Goal: Task Accomplishment & Management: Complete application form

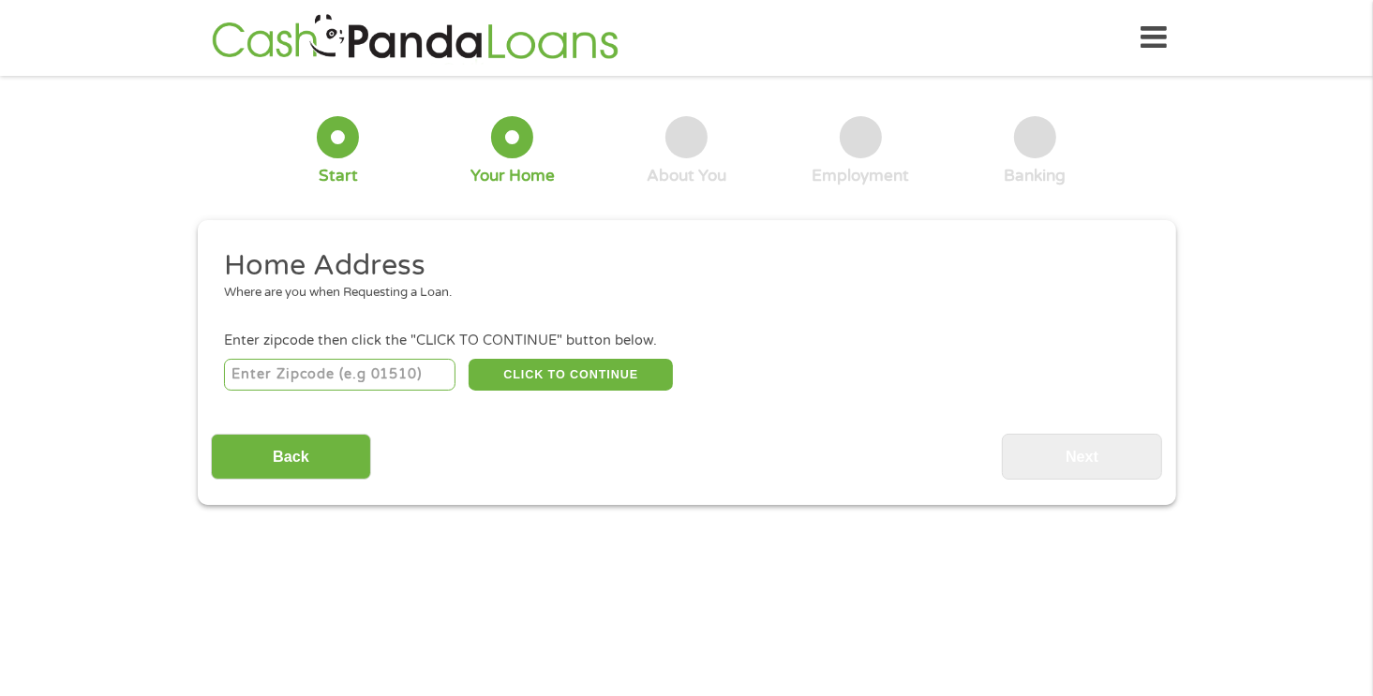
click at [375, 374] on input "number" at bounding box center [339, 375] width 231 height 32
type input "74855"
click at [532, 369] on button "CLICK TO CONTINUE" at bounding box center [571, 375] width 204 height 32
type input "74855"
type input "[PERSON_NAME]"
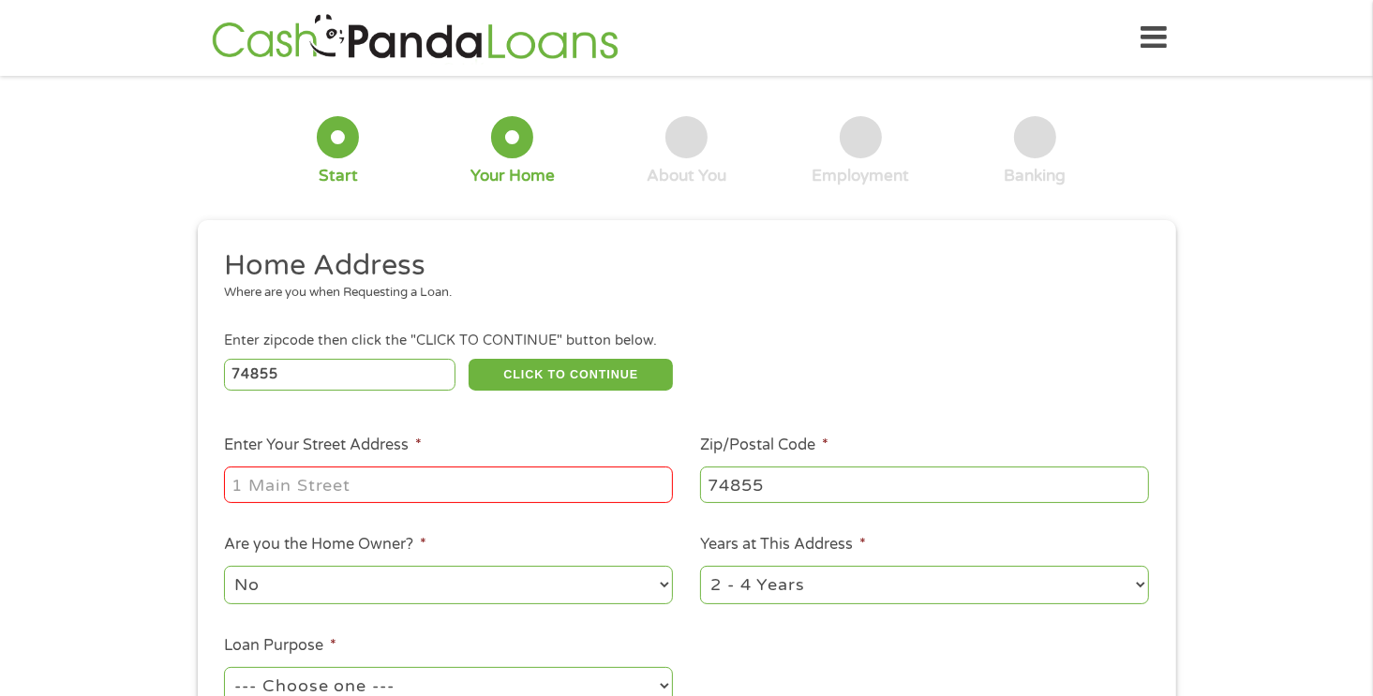
click at [493, 474] on input "Enter Your Street Address *" at bounding box center [448, 485] width 449 height 36
type input "[STREET_ADDRESS]"
click at [491, 673] on select "--- Choose one --- Pay Bills Debt Consolidation Home Improvement Major Purchase…" at bounding box center [448, 686] width 449 height 38
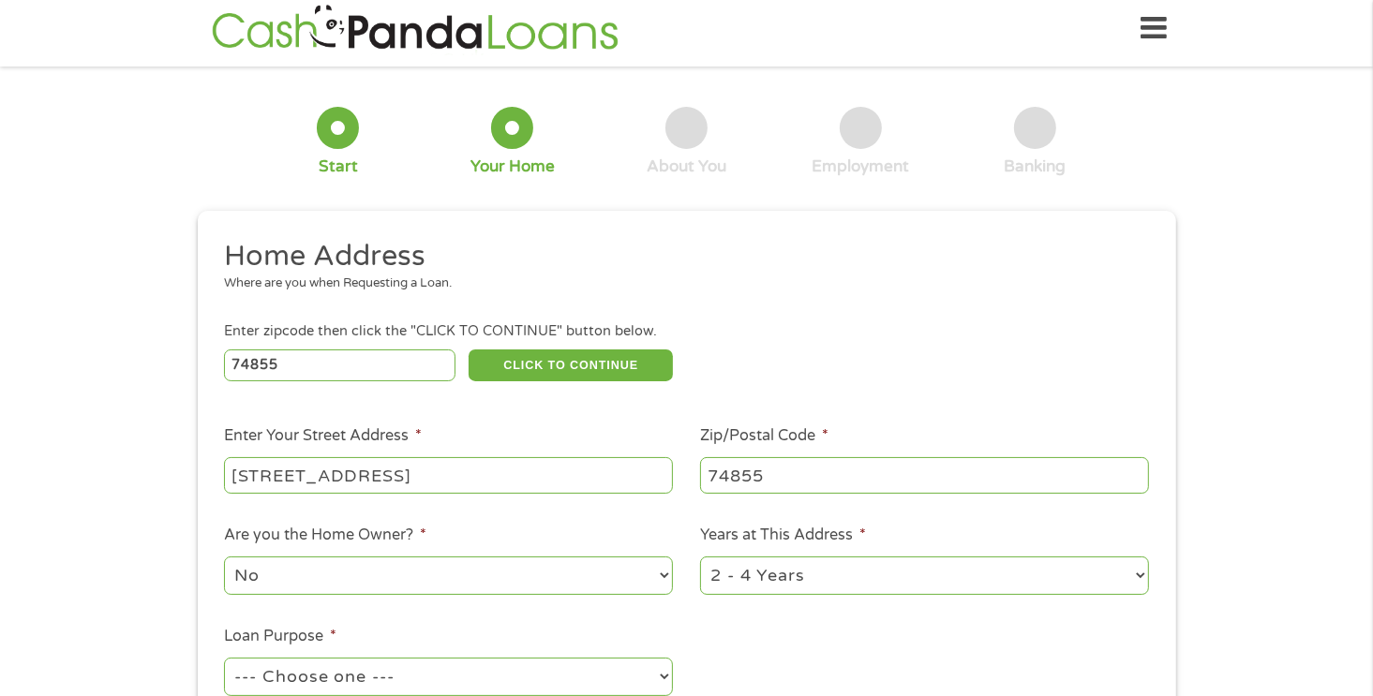
select select "other"
click at [224, 658] on select "--- Choose one --- Pay Bills Debt Consolidation Home Improvement Major Purchase…" at bounding box center [448, 677] width 449 height 38
click at [429, 683] on select "--- Choose one --- Pay Bills Debt Consolidation Home Improvement Major Purchase…" at bounding box center [448, 677] width 449 height 38
click at [886, 632] on ul "Home Address Where are you when Requesting a Loan. Enter zipcode then click the…" at bounding box center [686, 488] width 951 height 500
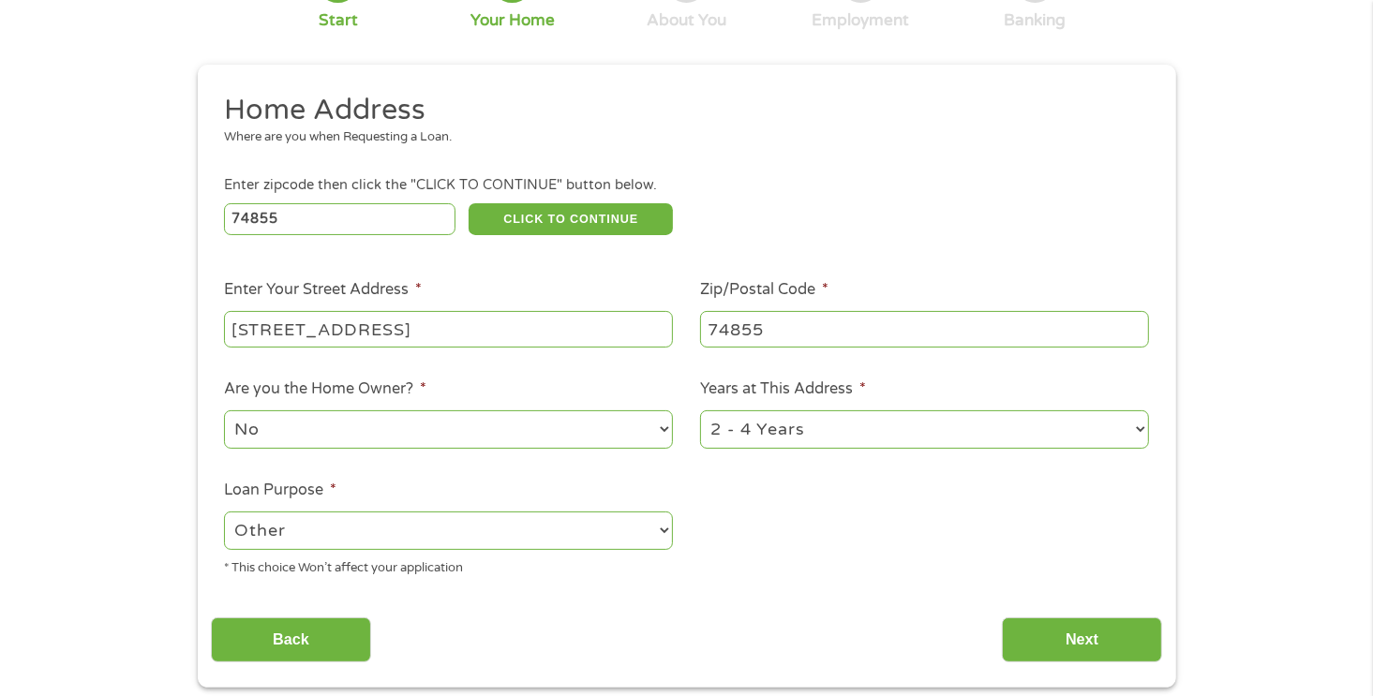
scroll to position [159, 0]
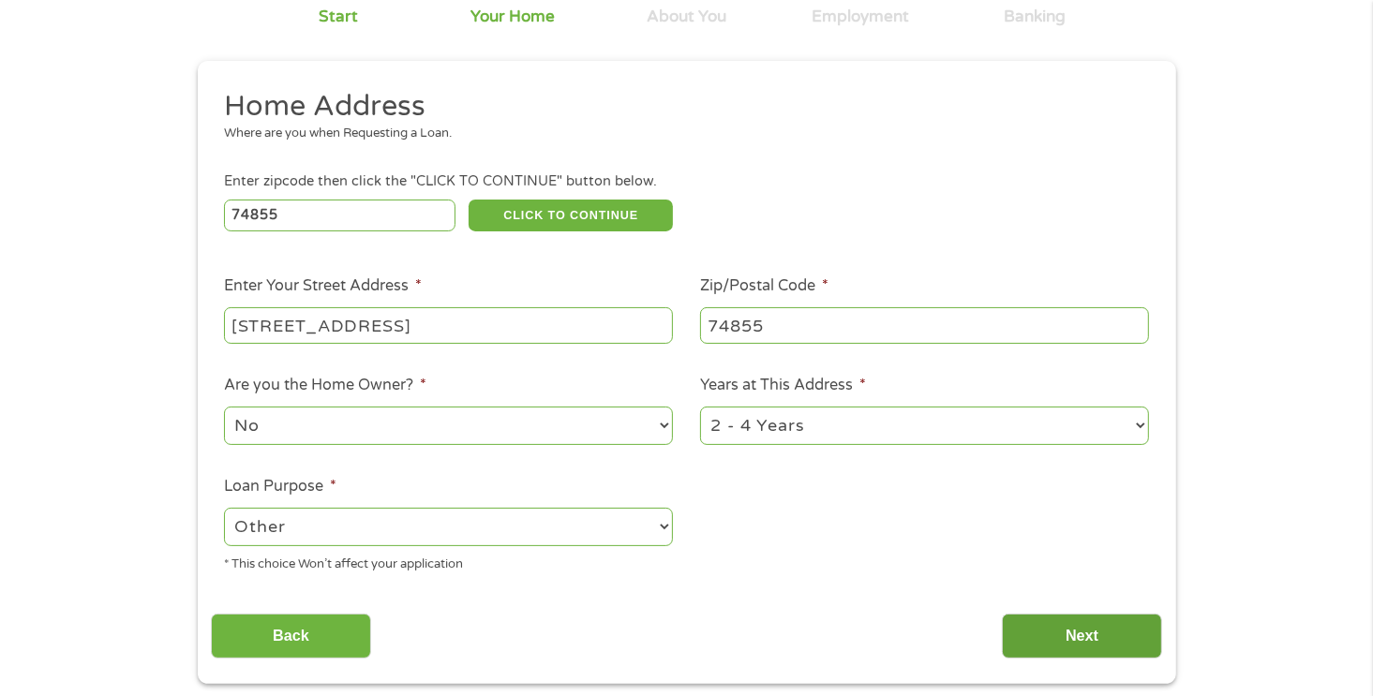
click at [1069, 636] on input "Next" at bounding box center [1082, 637] width 160 height 46
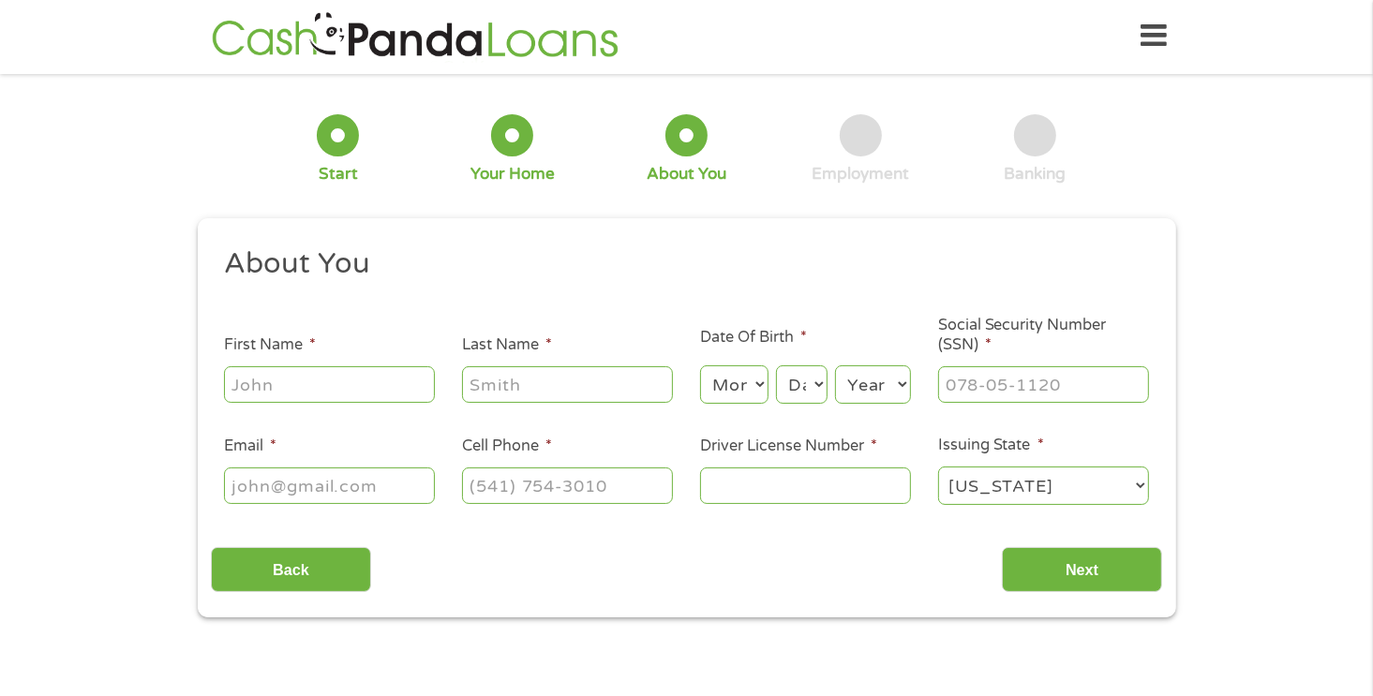
scroll to position [0, 0]
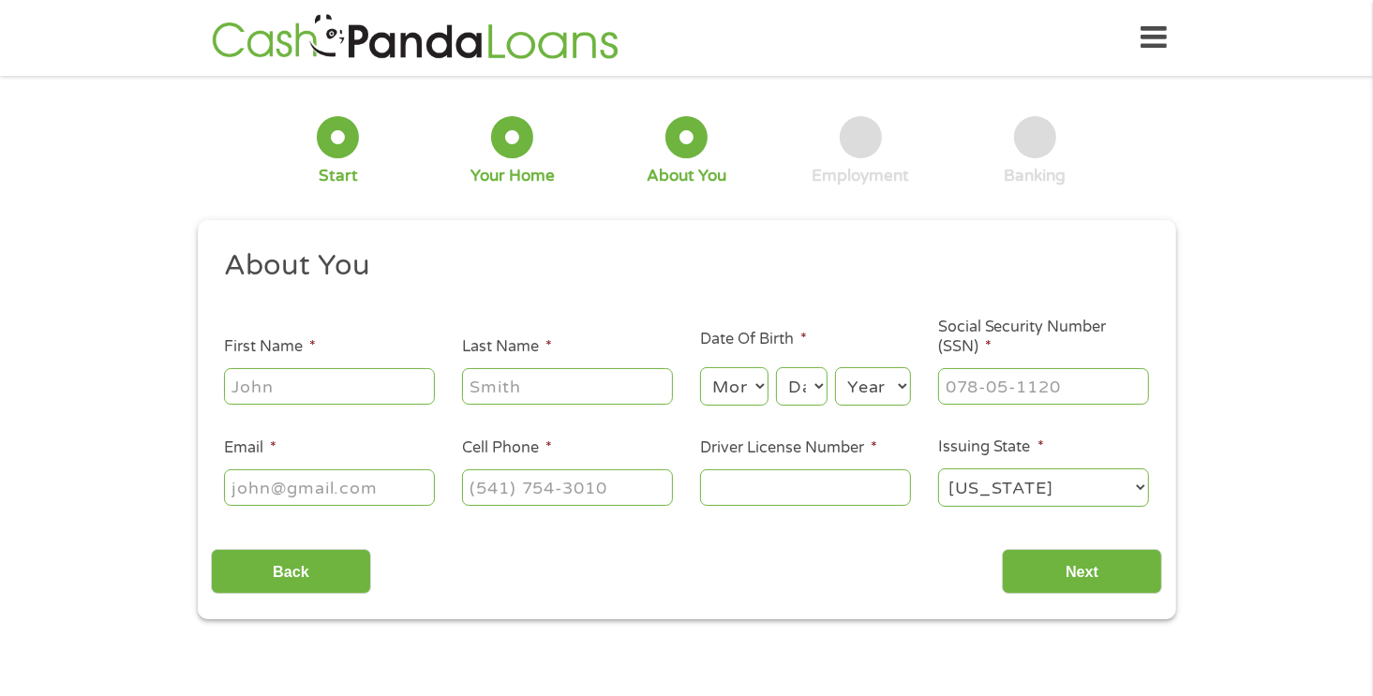
click at [306, 373] on input "First Name *" at bounding box center [329, 386] width 211 height 36
type input "[PERSON_NAME]"
type input "[EMAIL_ADDRESS][DOMAIN_NAME]"
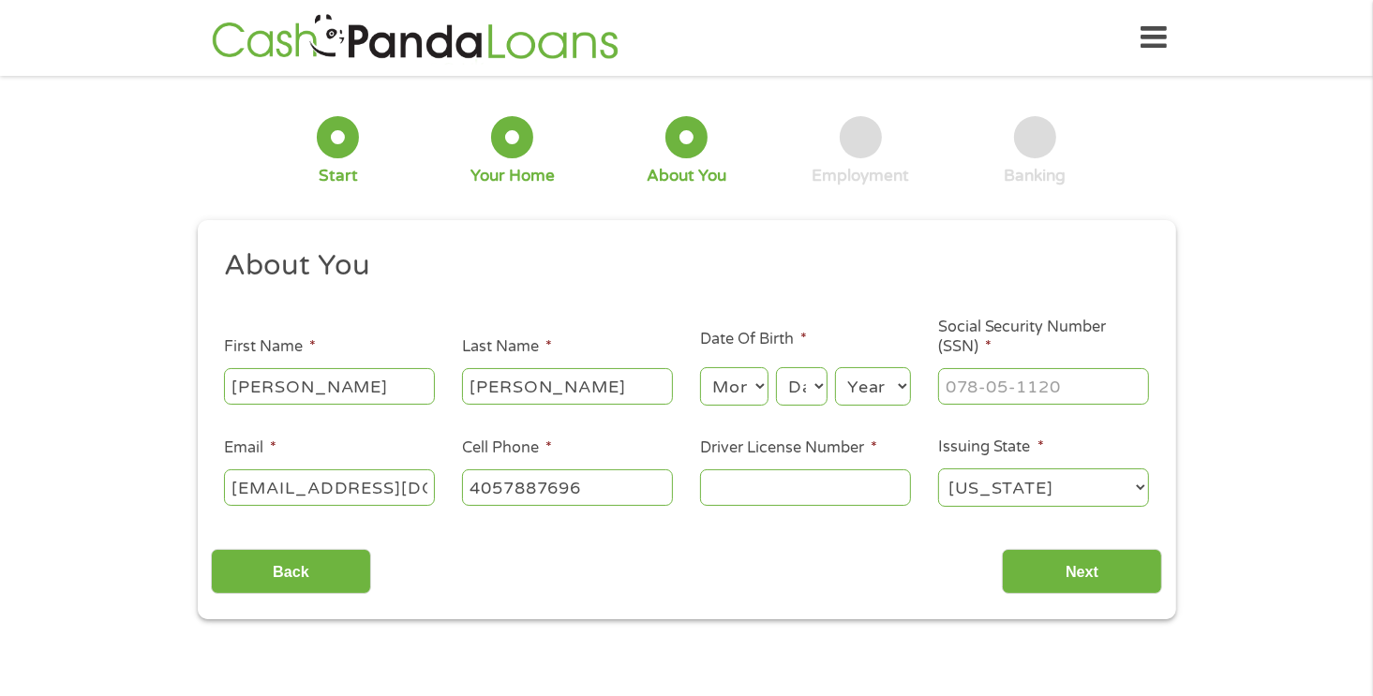
type input "[PHONE_NUMBER]"
click at [713, 383] on select "Month 1 2 3 4 5 6 7 8 9 10 11 12" at bounding box center [734, 386] width 68 height 38
select select "6"
click at [700, 368] on select "Month 1 2 3 4 5 6 7 8 9 10 11 12" at bounding box center [734, 386] width 68 height 38
click at [792, 385] on select "Day 1 2 3 4 5 6 7 8 9 10 11 12 13 14 15 16 17 18 19 20 21 22 23 24 25 26 27 28 …" at bounding box center [801, 386] width 51 height 38
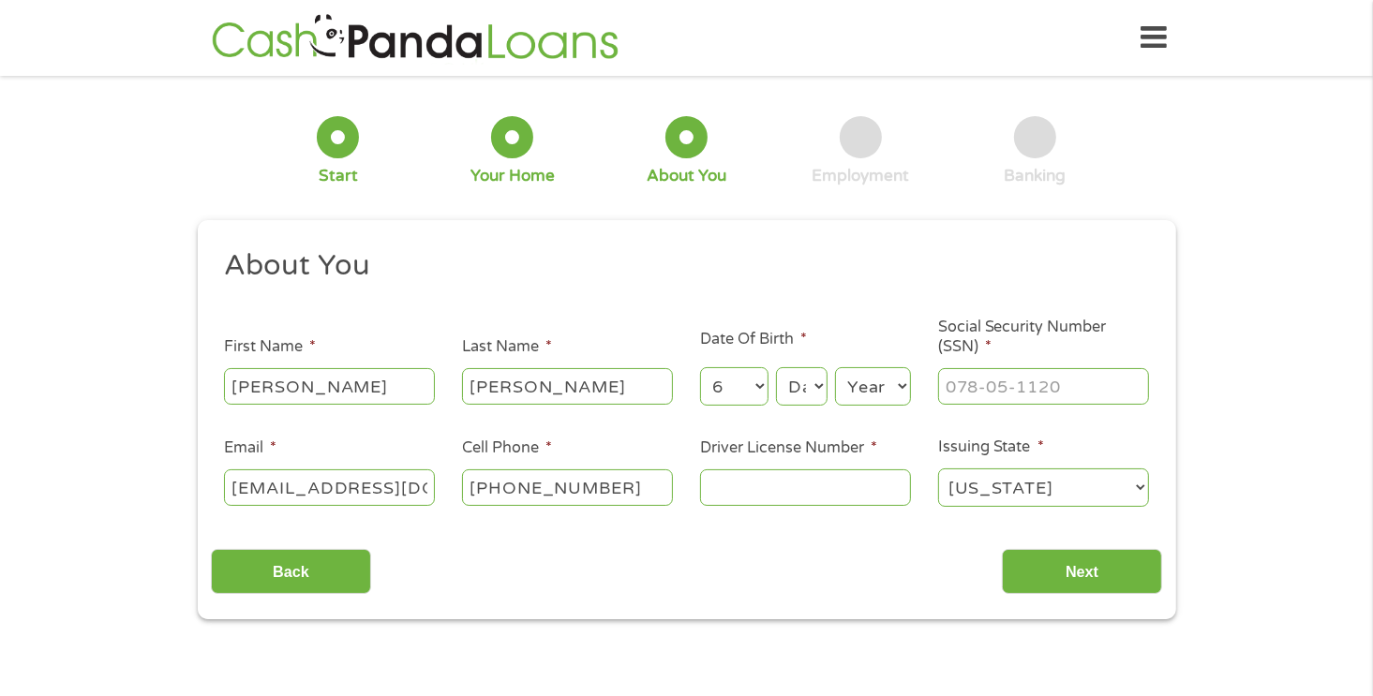
select select "8"
click at [777, 368] on select "Day 1 2 3 4 5 6 7 8 9 10 11 12 13 14 15 16 17 18 19 20 21 22 23 24 25 26 27 28 …" at bounding box center [801, 386] width 51 height 38
click at [843, 387] on select "Year [DATE] 2006 2005 2004 2003 2002 2001 2000 1999 1998 1997 1996 1995 1994 19…" at bounding box center [873, 386] width 76 height 38
select select "1992"
click at [835, 368] on select "Year [DATE] 2006 2005 2004 2003 2002 2001 2000 1999 1998 1997 1996 1995 1994 19…" at bounding box center [873, 386] width 76 height 38
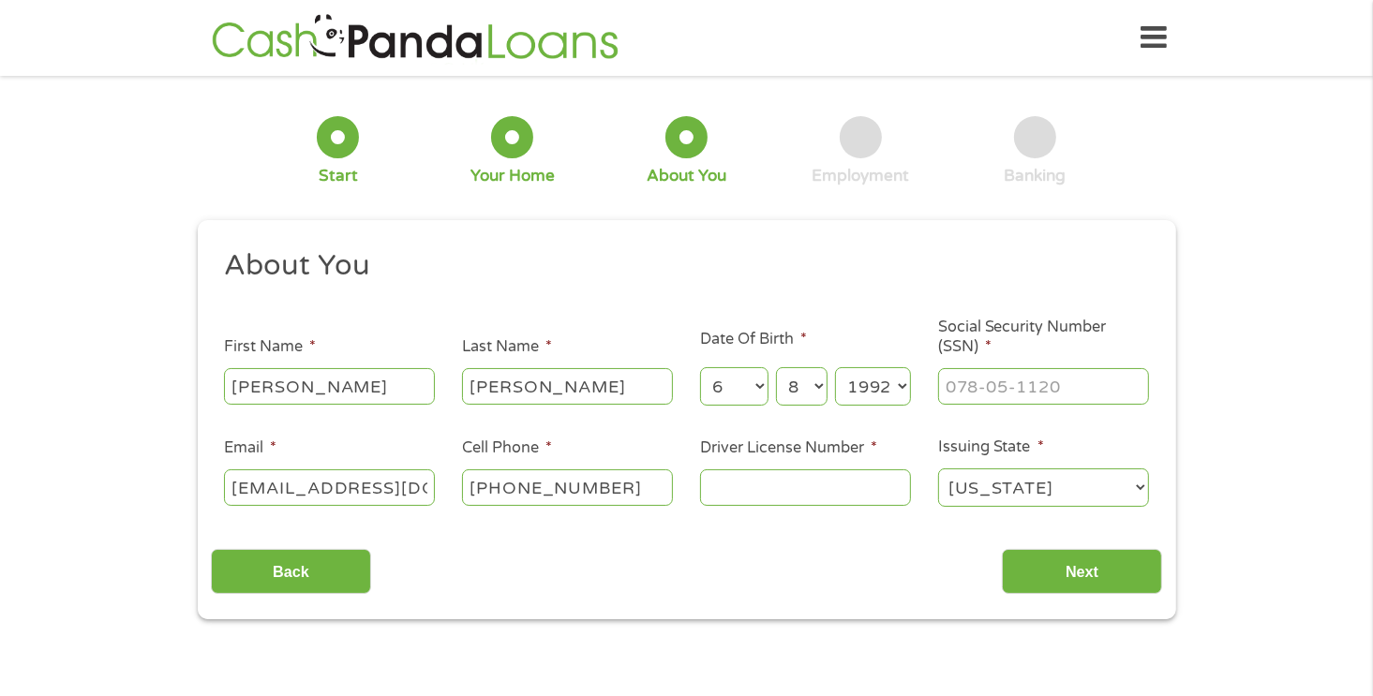
click at [965, 392] on input "Social Security Number (SSN) *" at bounding box center [1043, 386] width 211 height 36
type input "630-32-5947"
click at [825, 469] on div at bounding box center [805, 488] width 211 height 43
click at [813, 485] on input "Driver License Number *" at bounding box center [805, 488] width 211 height 36
click at [403, 493] on input "[EMAIL_ADDRESS][DOMAIN_NAME]" at bounding box center [329, 488] width 211 height 36
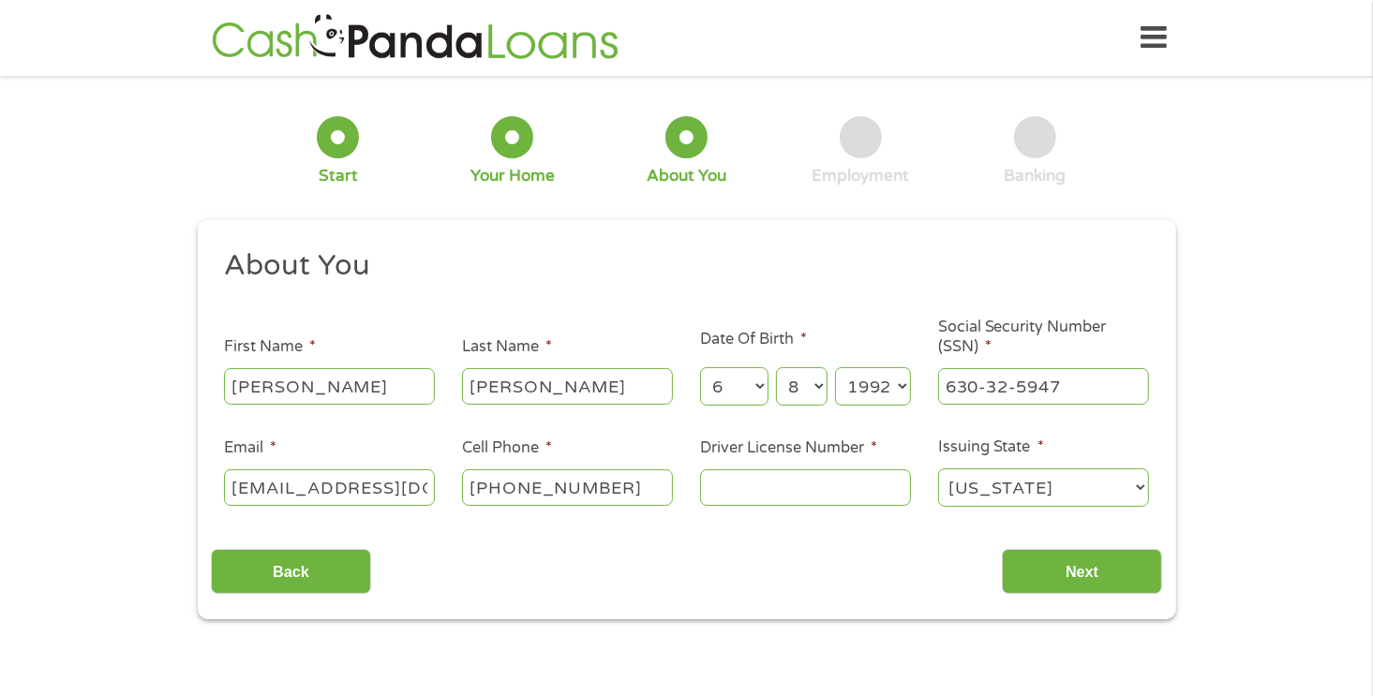
click at [418, 485] on input "[EMAIL_ADDRESS][DOMAIN_NAME]" at bounding box center [329, 488] width 211 height 36
type input "[EMAIL_ADDRESS][DOMAIN_NAME]"
click at [641, 467] on div "[PHONE_NUMBER]" at bounding box center [567, 488] width 211 height 43
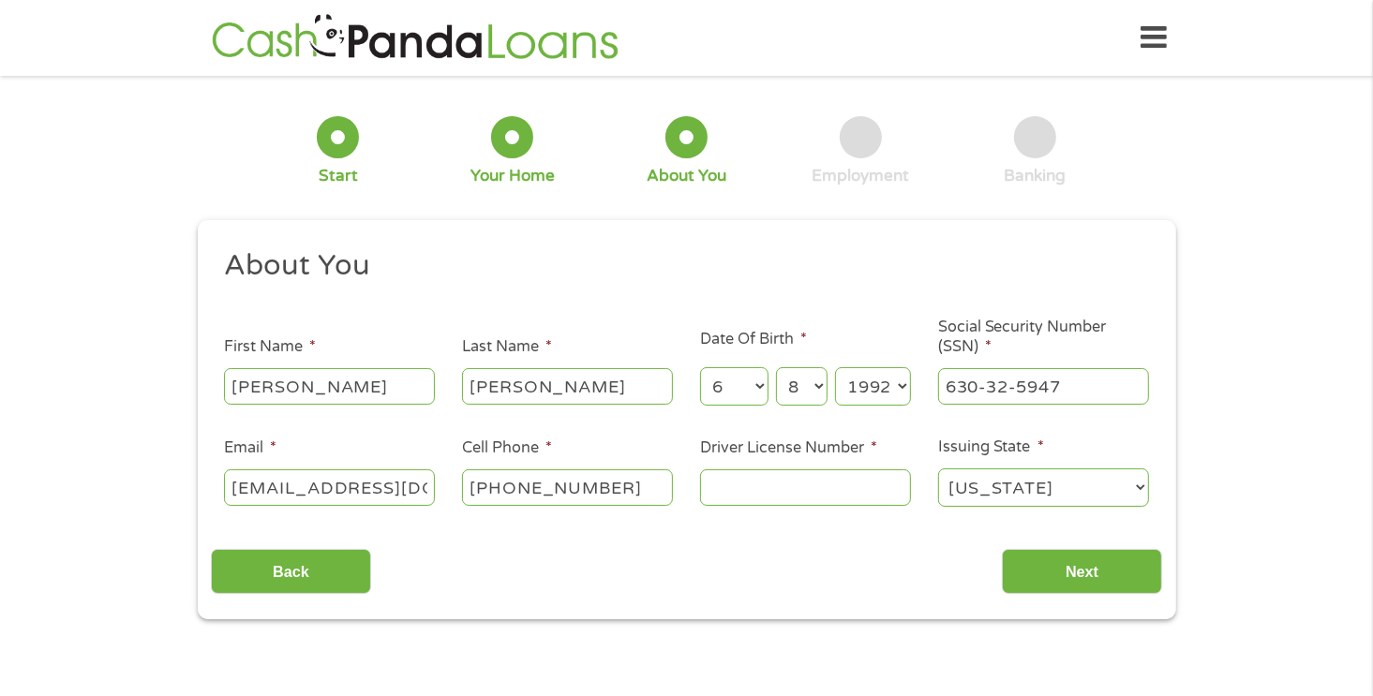
click at [623, 503] on input "[PHONE_NUMBER]" at bounding box center [567, 488] width 211 height 36
type input "(405) 827-503_"
click at [1057, 565] on input "Next" at bounding box center [1082, 572] width 160 height 46
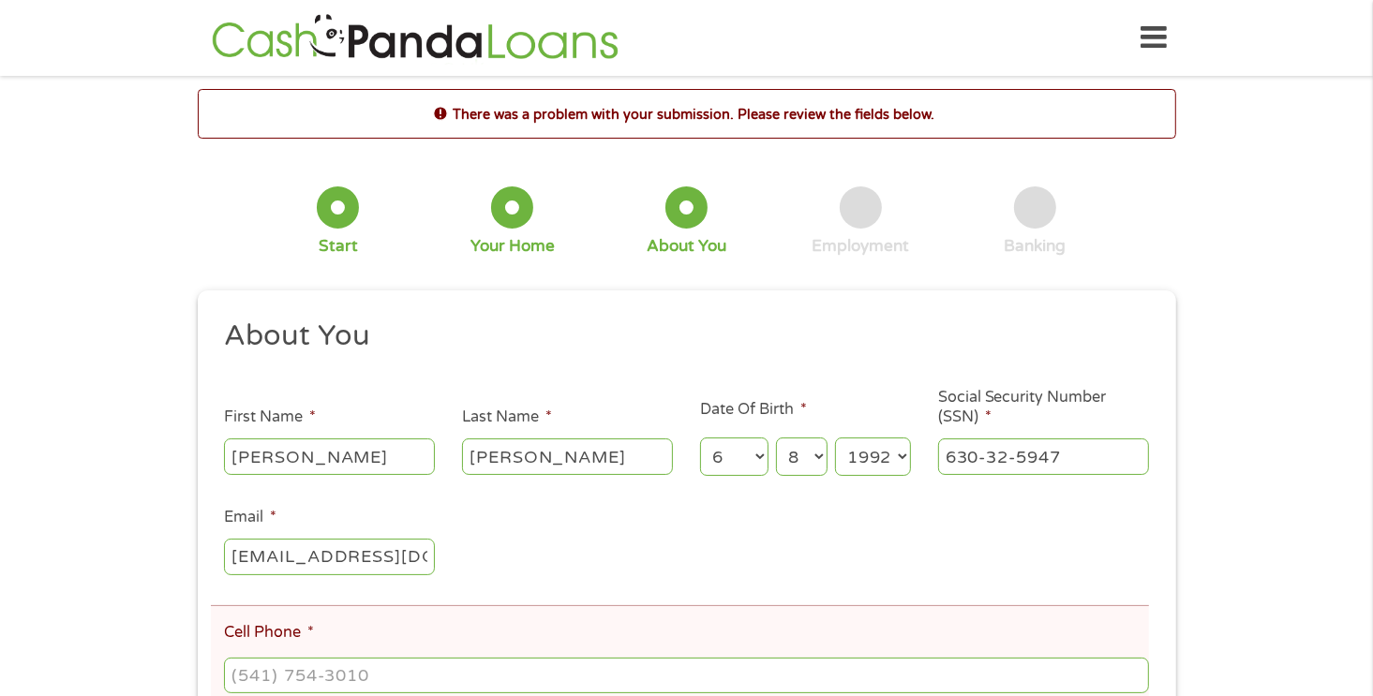
scroll to position [7, 7]
click at [620, 677] on input "Cell Phone *" at bounding box center [686, 676] width 924 height 36
type input "[PHONE_NUMBER]"
click at [876, 511] on ul "About You This field is hidden when viewing the form Title * --- Choose one ---…" at bounding box center [686, 660] width 951 height 685
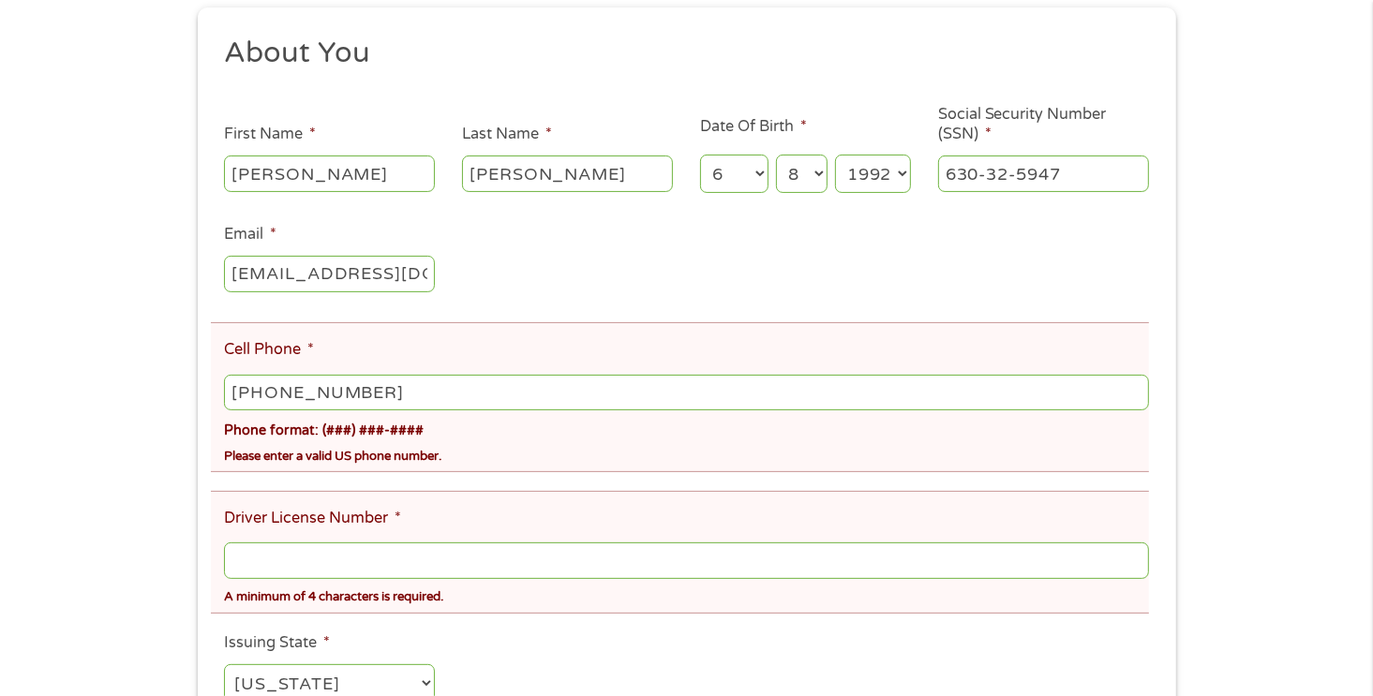
scroll to position [336, 0]
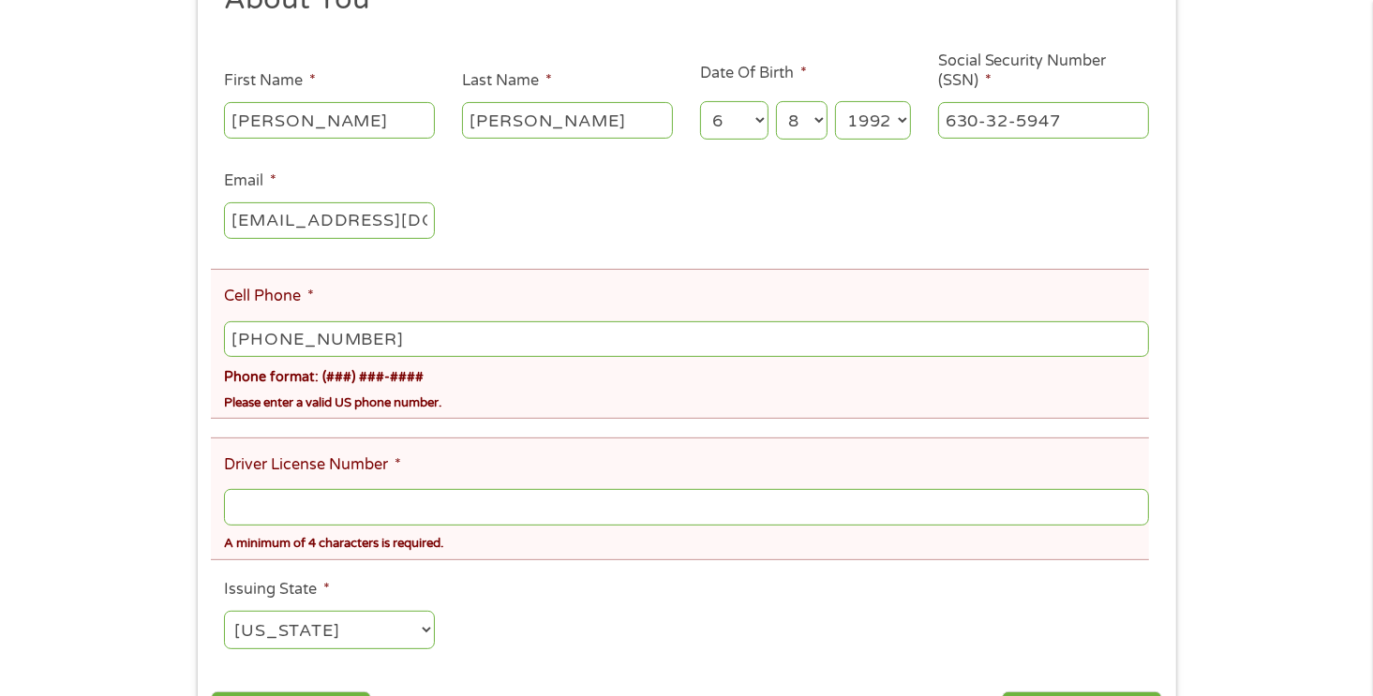
click at [722, 510] on input "Driver License Number *" at bounding box center [686, 507] width 924 height 36
type input "p999"
click at [814, 626] on ul "About You This field is hidden when viewing the form Title * --- Choose one ---…" at bounding box center [686, 323] width 951 height 685
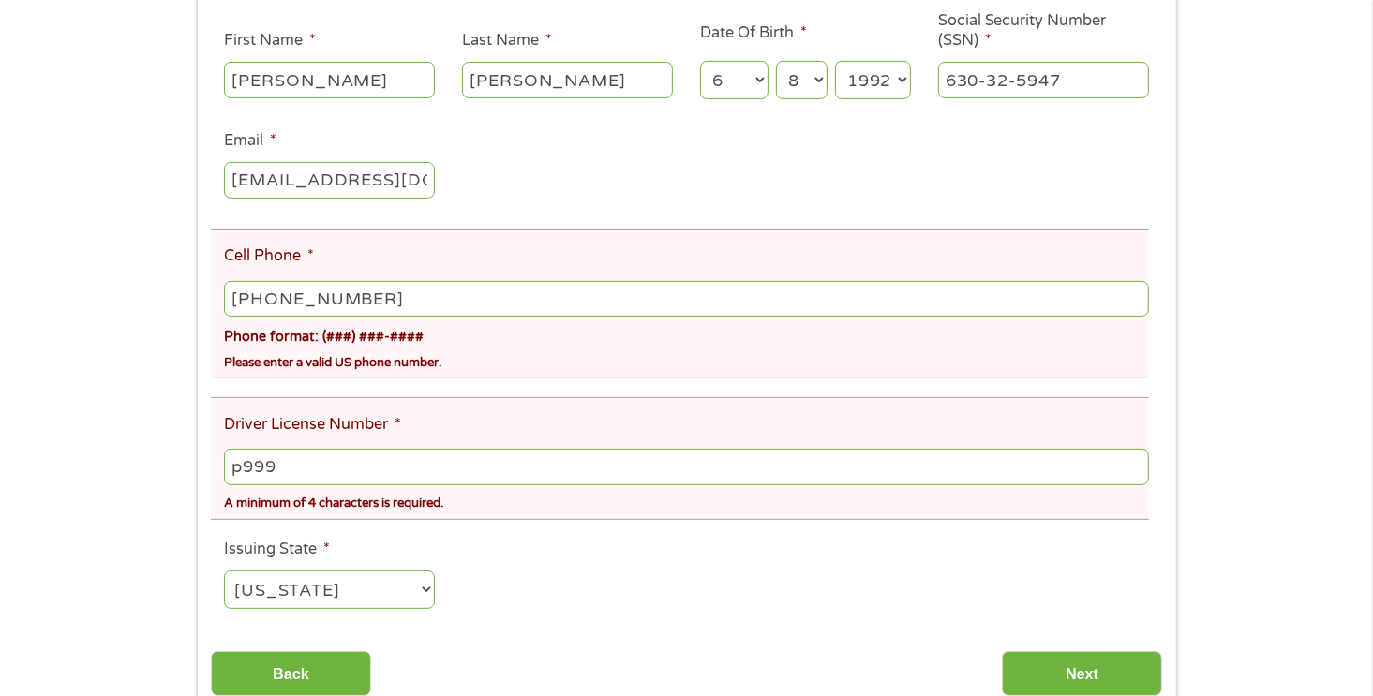
scroll to position [411, 0]
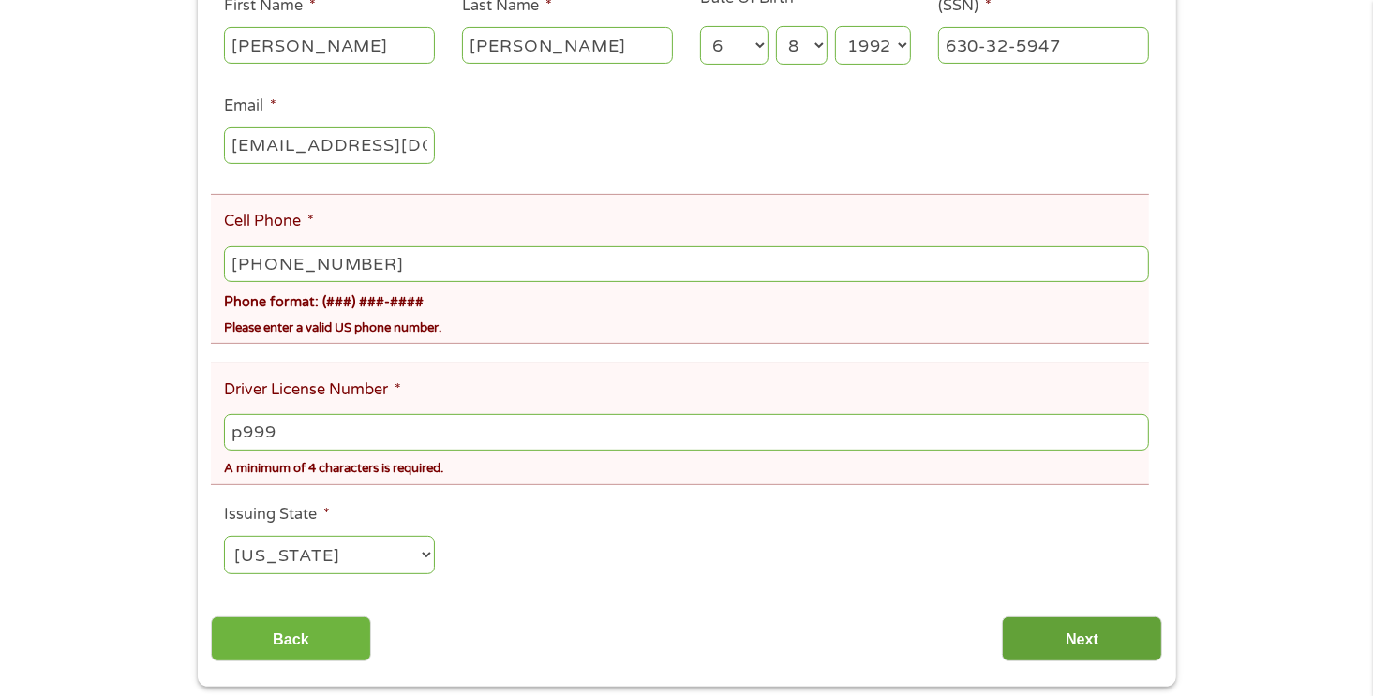
click at [1050, 639] on input "Next" at bounding box center [1082, 640] width 160 height 46
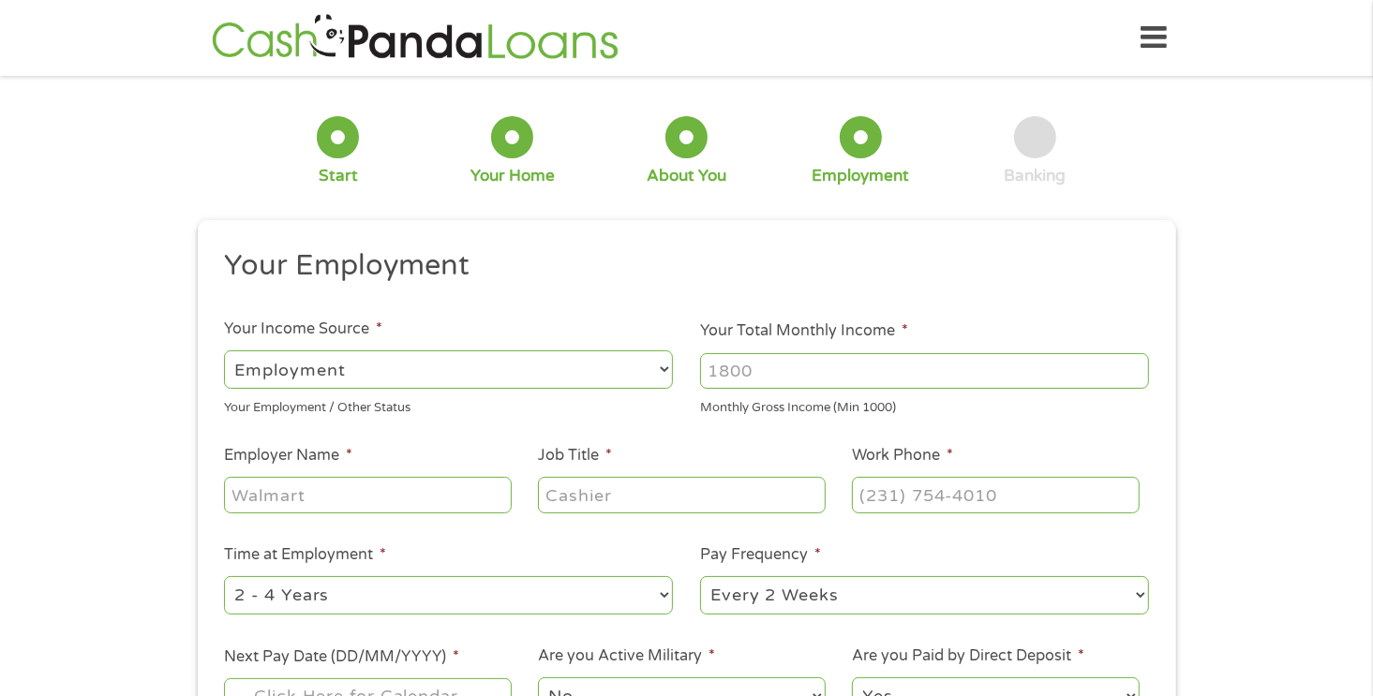
scroll to position [0, 0]
click at [620, 356] on select "--- Choose one --- Employment [DEMOGRAPHIC_DATA] Benefits" at bounding box center [448, 370] width 449 height 38
click at [781, 376] on input "Your Total Monthly Income *" at bounding box center [924, 371] width 449 height 36
type input "2800"
click at [433, 503] on input "Employer Name *" at bounding box center [367, 495] width 287 height 36
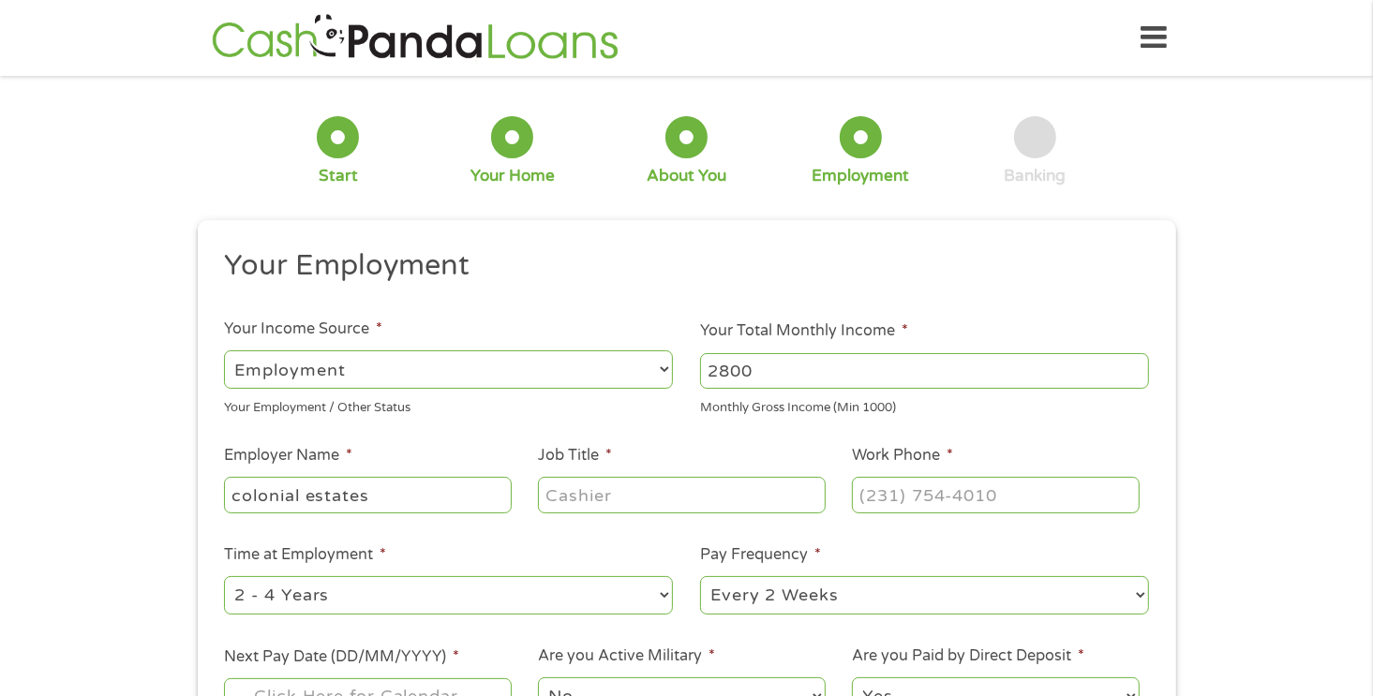
type input "colonial estates"
click at [600, 483] on input "Job Title *" at bounding box center [681, 495] width 287 height 36
type input "cook"
click at [918, 488] on input "Work Phone *" at bounding box center [995, 495] width 287 height 36
type input "[PHONE_NUMBER]"
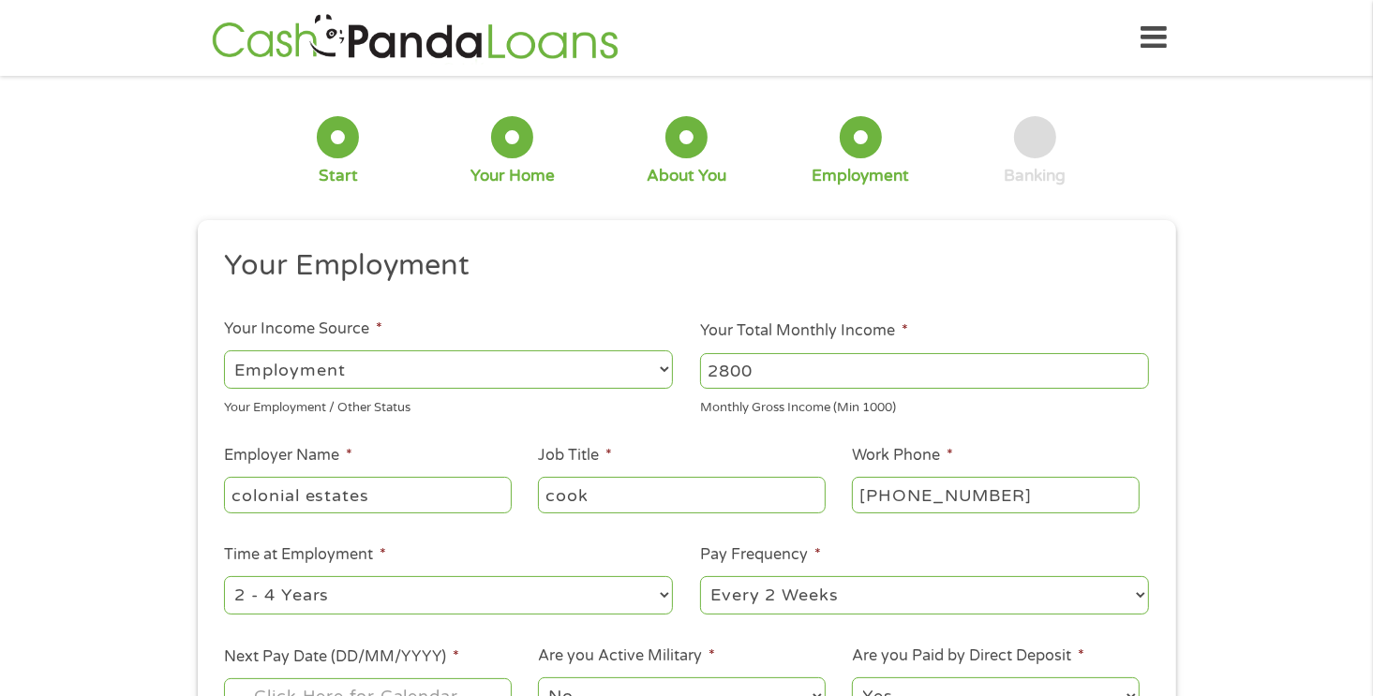
click at [614, 596] on select "--- Choose one --- 1 Year or less 1 - 2 Years 2 - 4 Years Over 4 Years" at bounding box center [448, 595] width 449 height 38
select select "12months"
click at [224, 576] on select "--- Choose one --- 1 Year or less 1 - 2 Years 2 - 4 Years Over 4 Years" at bounding box center [448, 595] width 449 height 38
click at [731, 602] on select "--- Choose one --- Every 2 Weeks Every Week Monthly Semi-Monthly" at bounding box center [924, 595] width 449 height 38
select select "semimonthly"
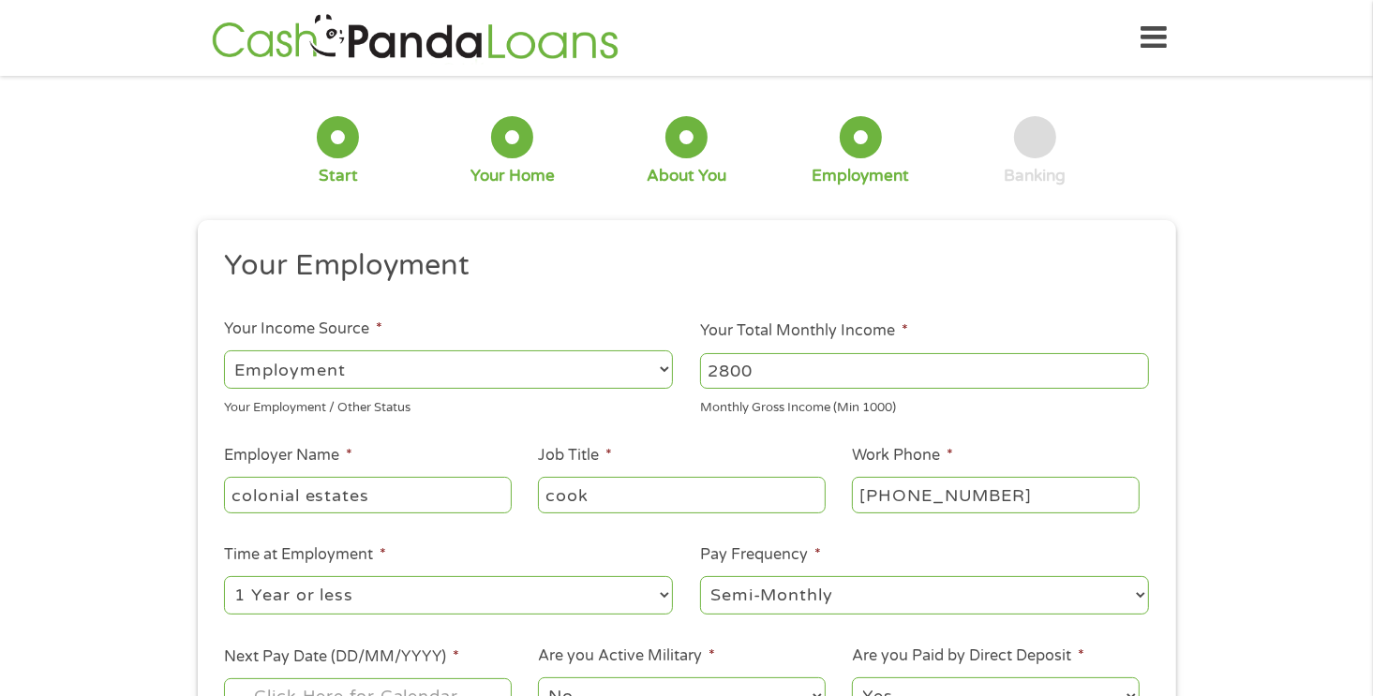
click at [700, 576] on select "--- Choose one --- Every 2 Weeks Every Week Monthly Semi-Monthly" at bounding box center [924, 595] width 449 height 38
click at [424, 682] on input "Next Pay Date (DD/MM/YYYY) *" at bounding box center [367, 697] width 287 height 36
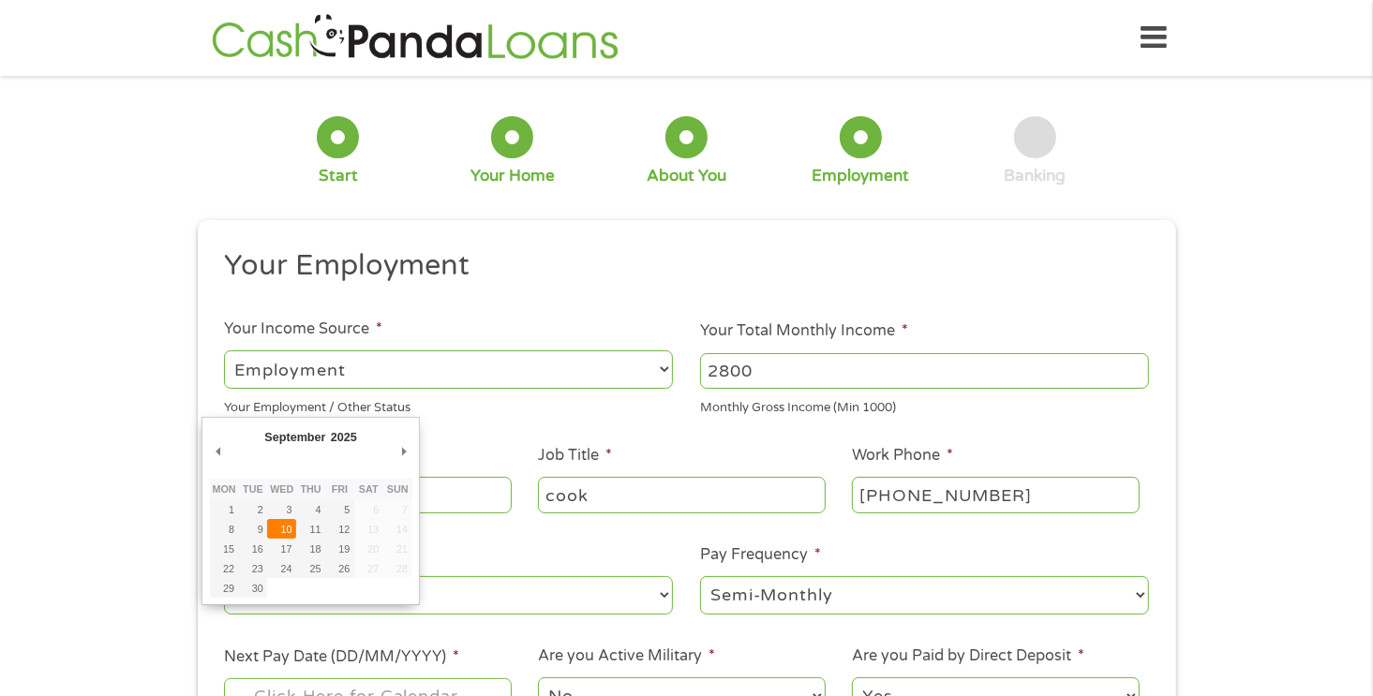
type input "[DATE]"
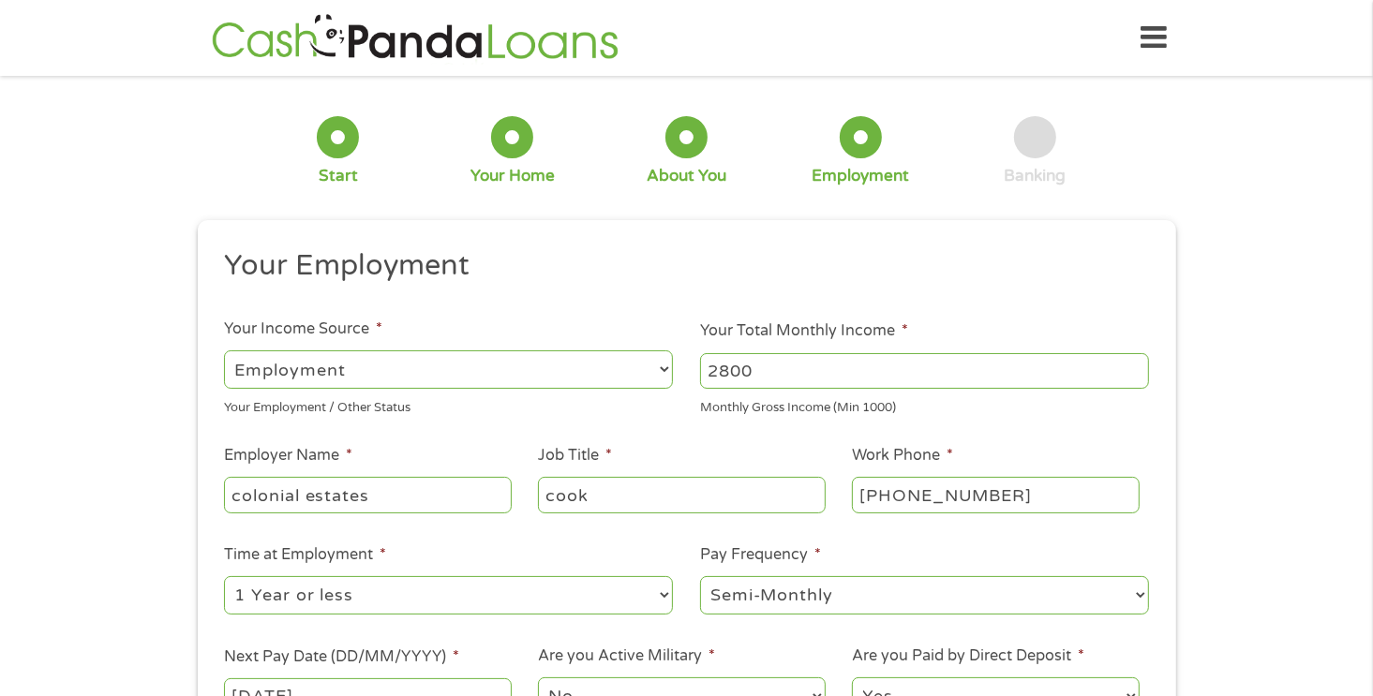
click at [883, 687] on select "Yes No" at bounding box center [995, 697] width 287 height 38
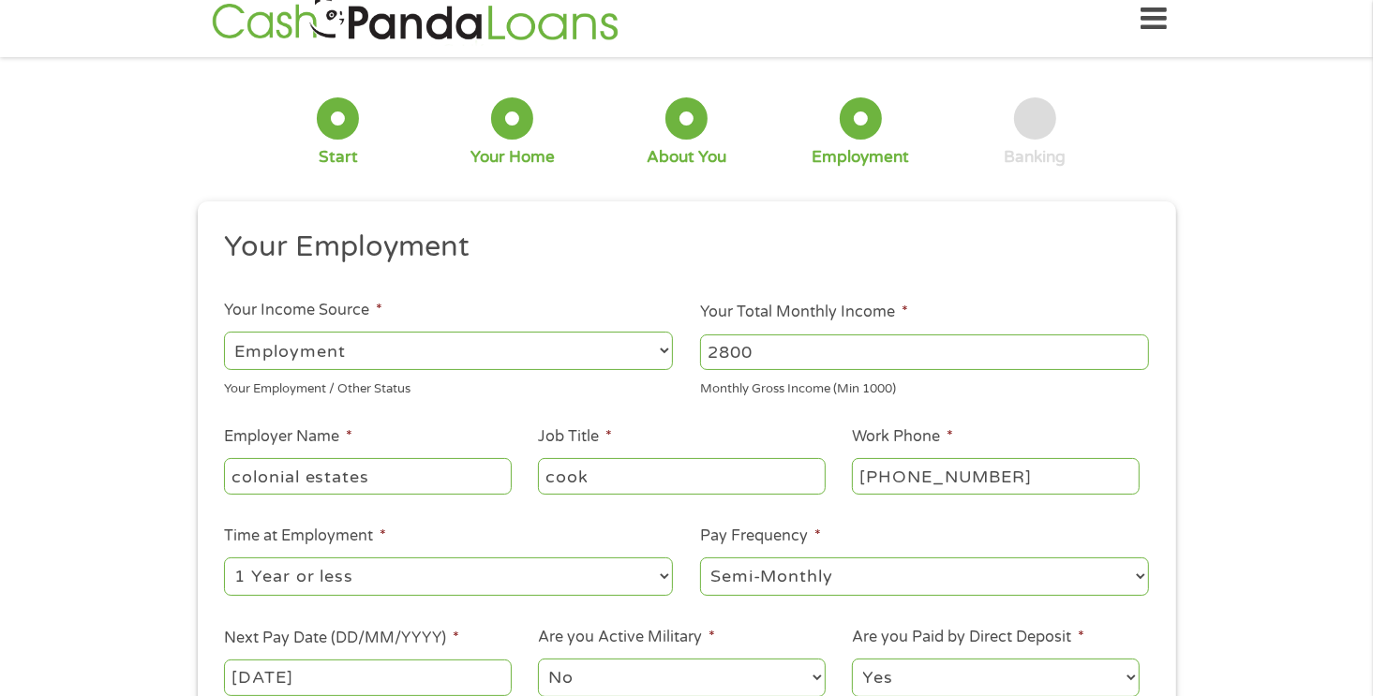
click at [799, 599] on ul "Your Employment Your Income Source * --- Choose one --- Employment [DEMOGRAPHIC…" at bounding box center [686, 471] width 951 height 485
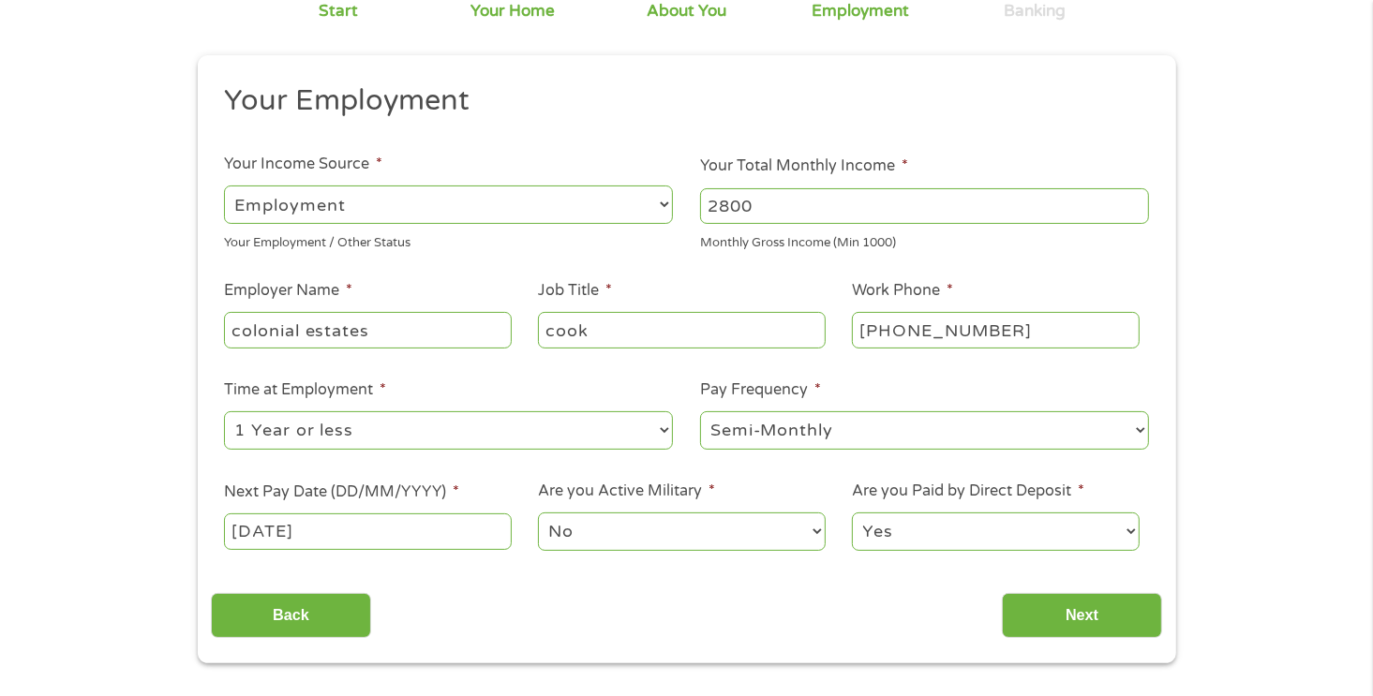
scroll to position [169, 0]
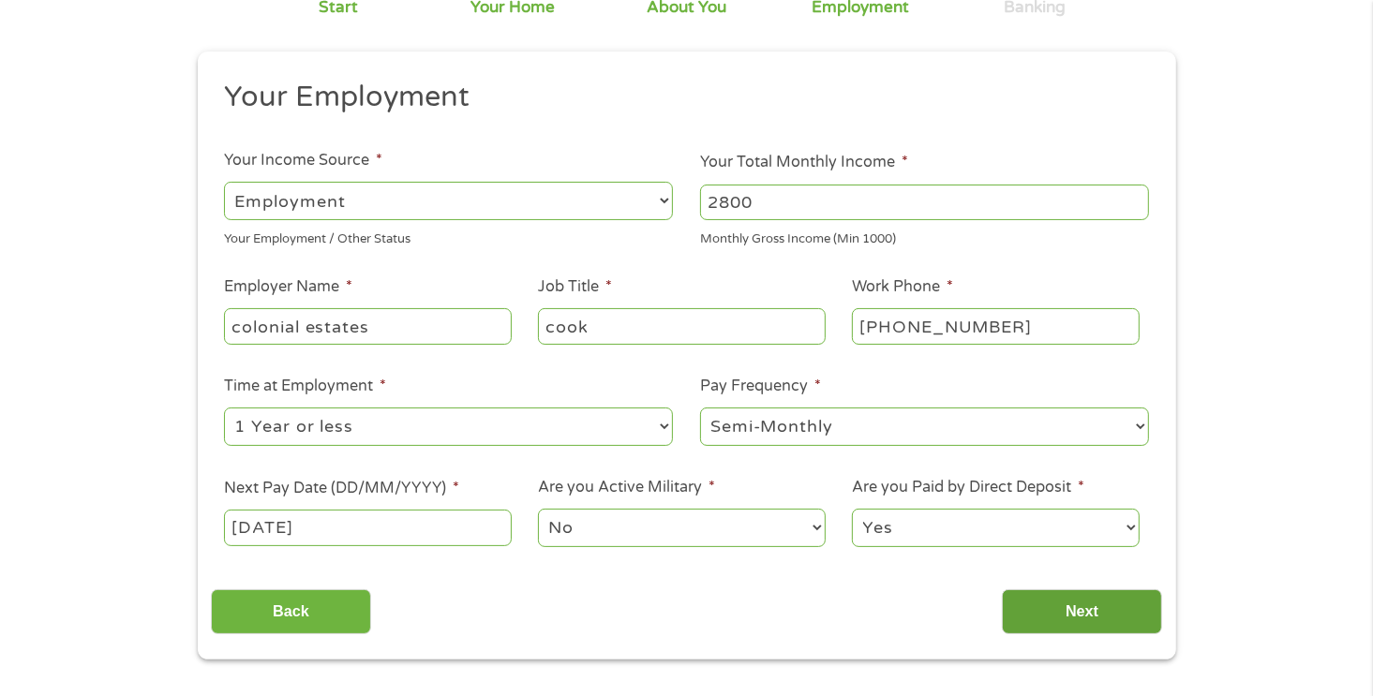
click at [1032, 619] on input "Next" at bounding box center [1082, 612] width 160 height 46
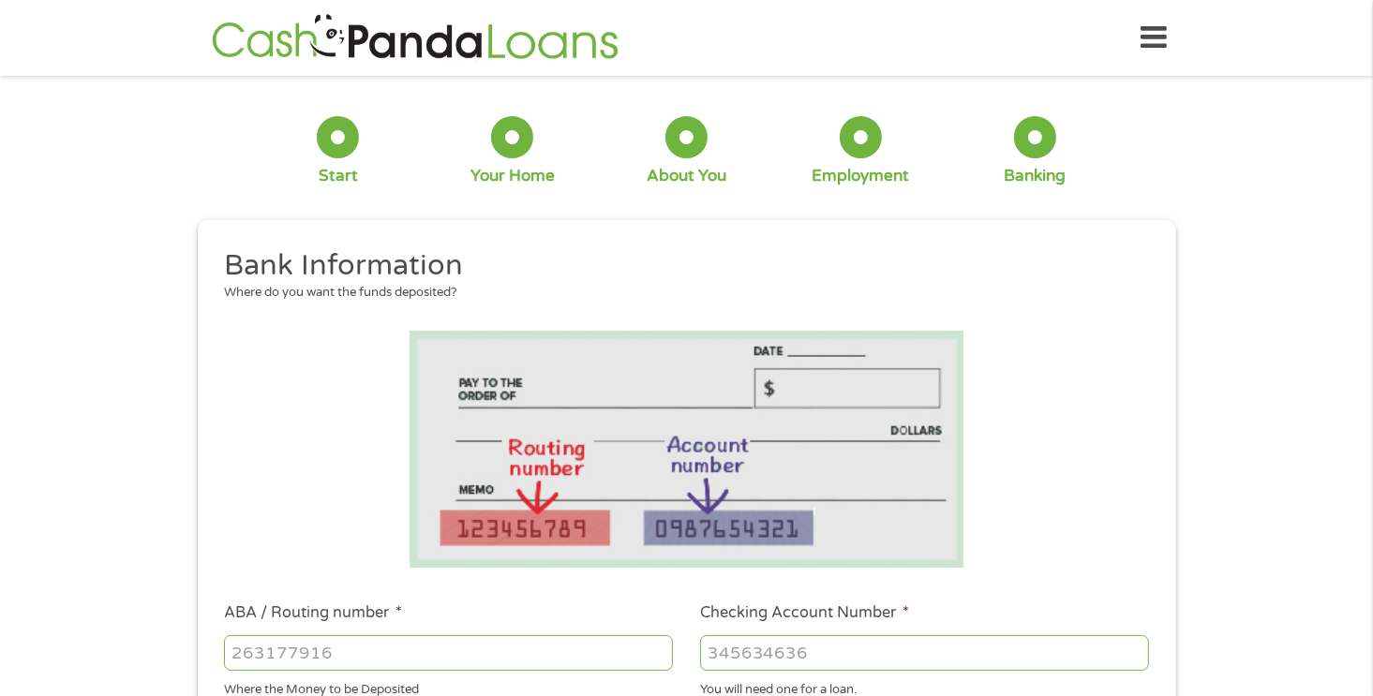
scroll to position [194, 7]
click at [1078, 555] on li at bounding box center [686, 449] width 951 height 237
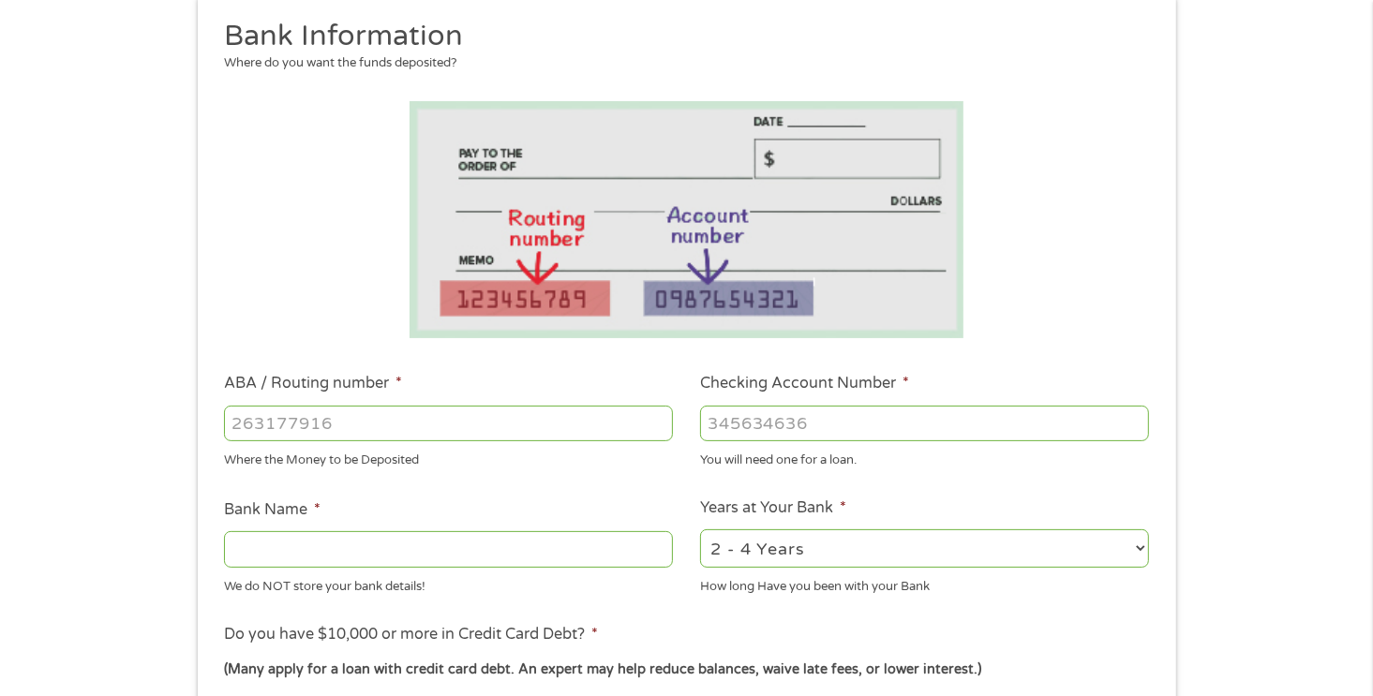
scroll to position [261, 0]
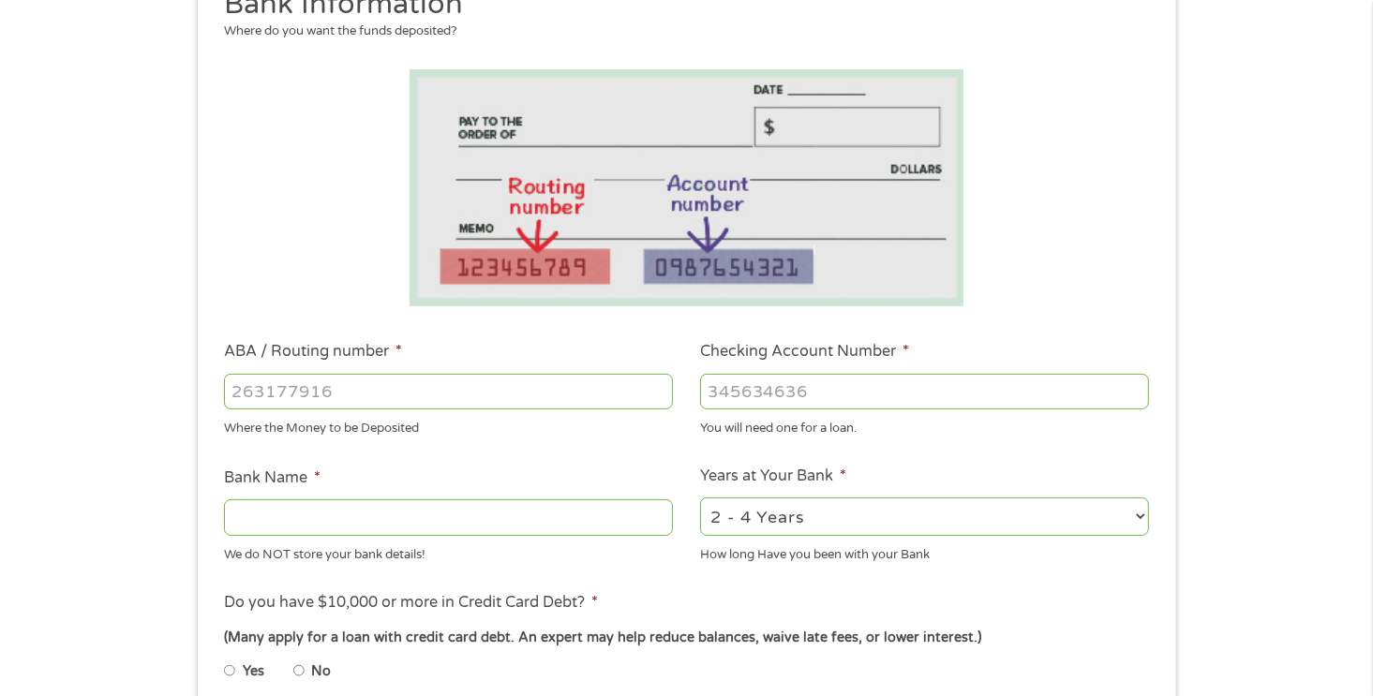
click at [519, 394] on input "ABA / Routing number *" at bounding box center [448, 392] width 449 height 36
click at [479, 515] on input "Bank Name *" at bounding box center [448, 518] width 449 height 36
click at [769, 520] on select "2 - 4 Years 6 - 12 Months 1 - 2 Years Over 4 Years" at bounding box center [924, 517] width 449 height 38
select select "24months"
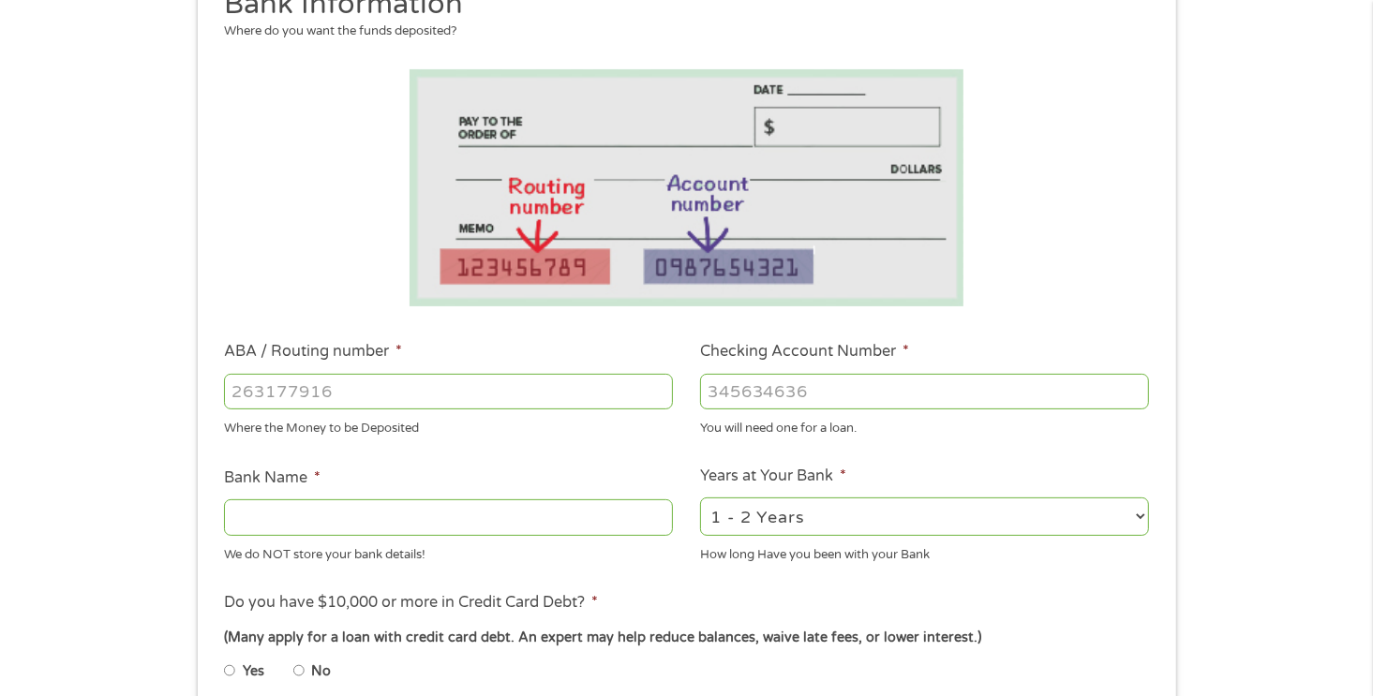
click at [700, 498] on select "2 - 4 Years 6 - 12 Months 1 - 2 Years Over 4 Years" at bounding box center [924, 517] width 449 height 38
click at [525, 380] on input "ABA / Routing number *" at bounding box center [448, 392] width 449 height 36
click at [776, 378] on input "Checking Account Number *" at bounding box center [924, 392] width 449 height 36
click at [557, 385] on input "ABA / Routing number *" at bounding box center [448, 392] width 449 height 36
type input "031101279"
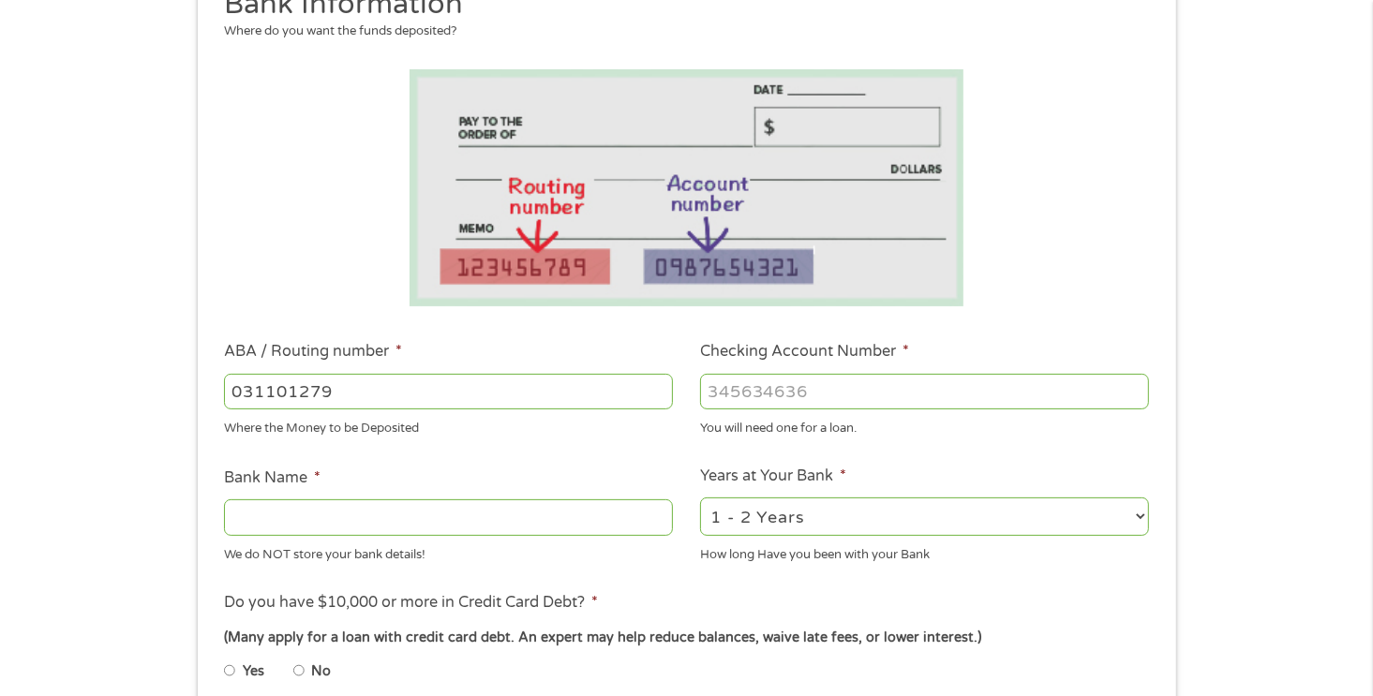
type input "THE BANCORP BANK"
type input "031101279"
click at [800, 382] on input "Checking Account Number *" at bounding box center [924, 392] width 449 height 36
type input "766133128500"
click at [664, 580] on ul "Bank Information Where do you want the funds deposited? ABA / Routing number * …" at bounding box center [686, 452] width 951 height 933
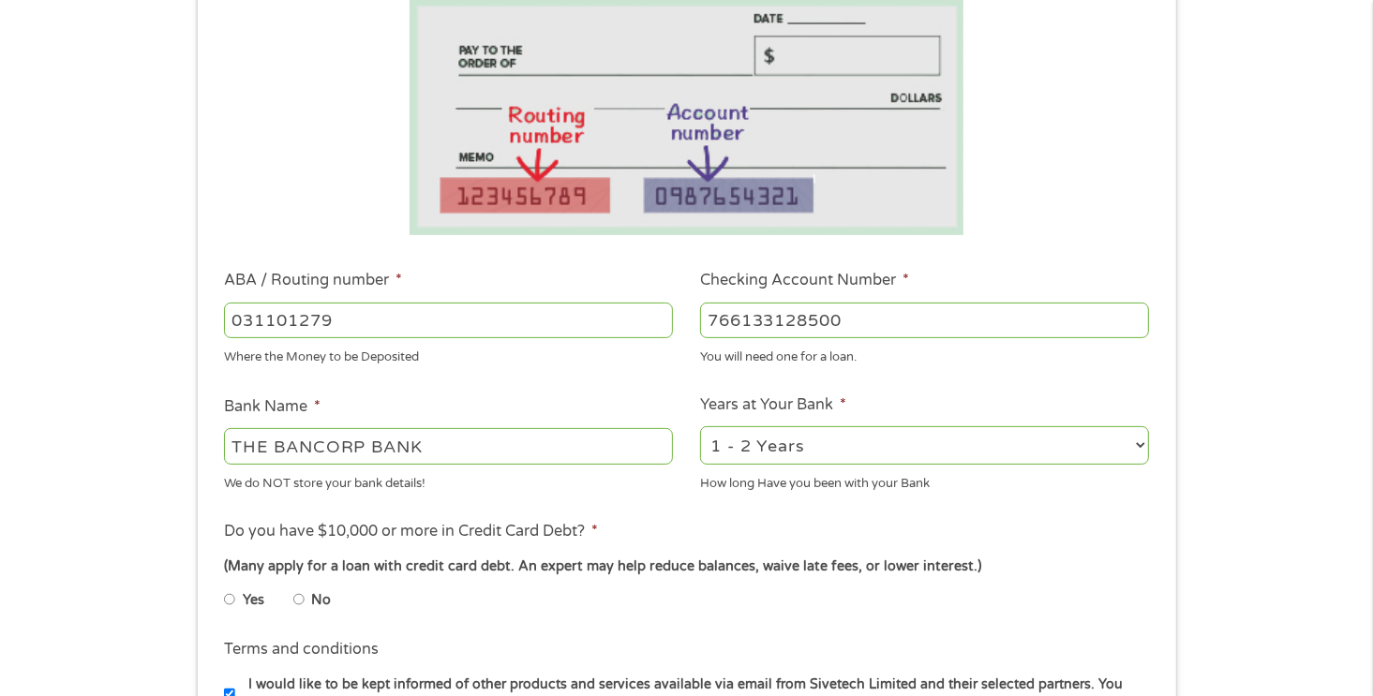
scroll to position [336, 0]
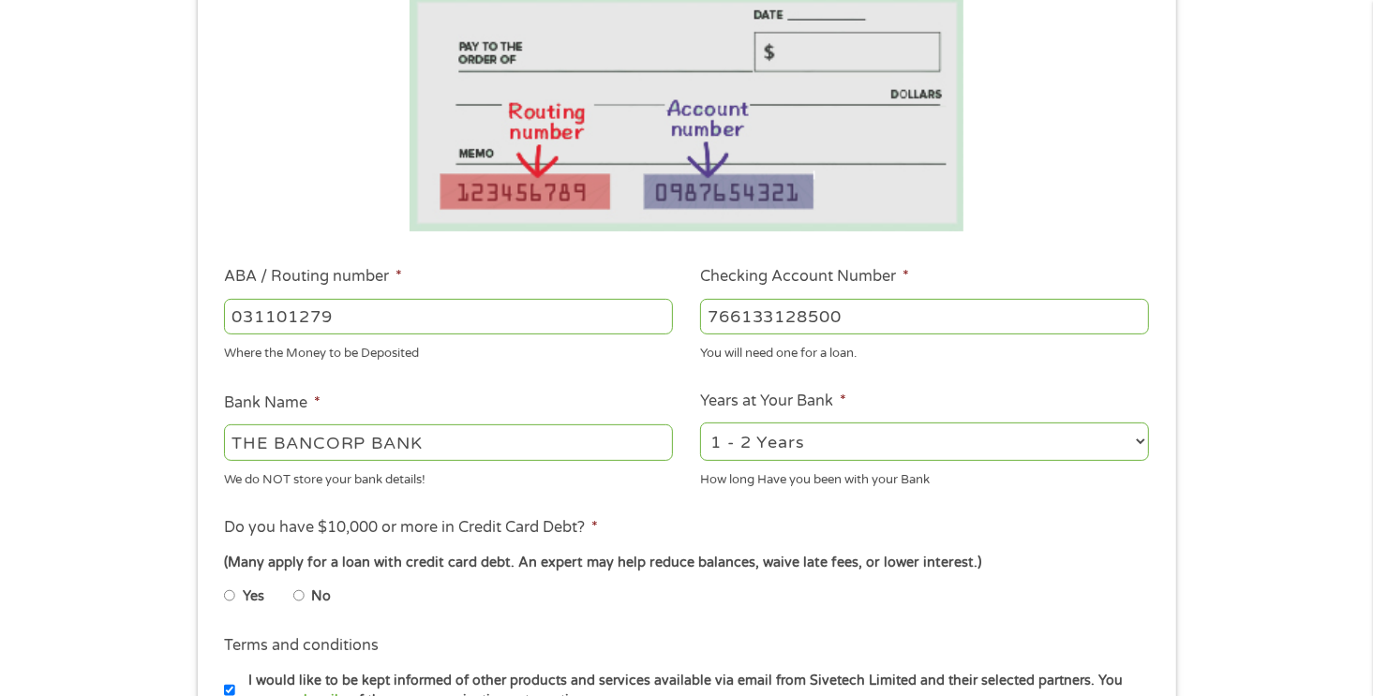
click at [301, 593] on input "No" at bounding box center [298, 596] width 11 height 30
radio input "true"
click at [224, 581] on input "Yes" at bounding box center [229, 596] width 11 height 30
radio input "true"
click at [293, 581] on input "No" at bounding box center [298, 596] width 11 height 30
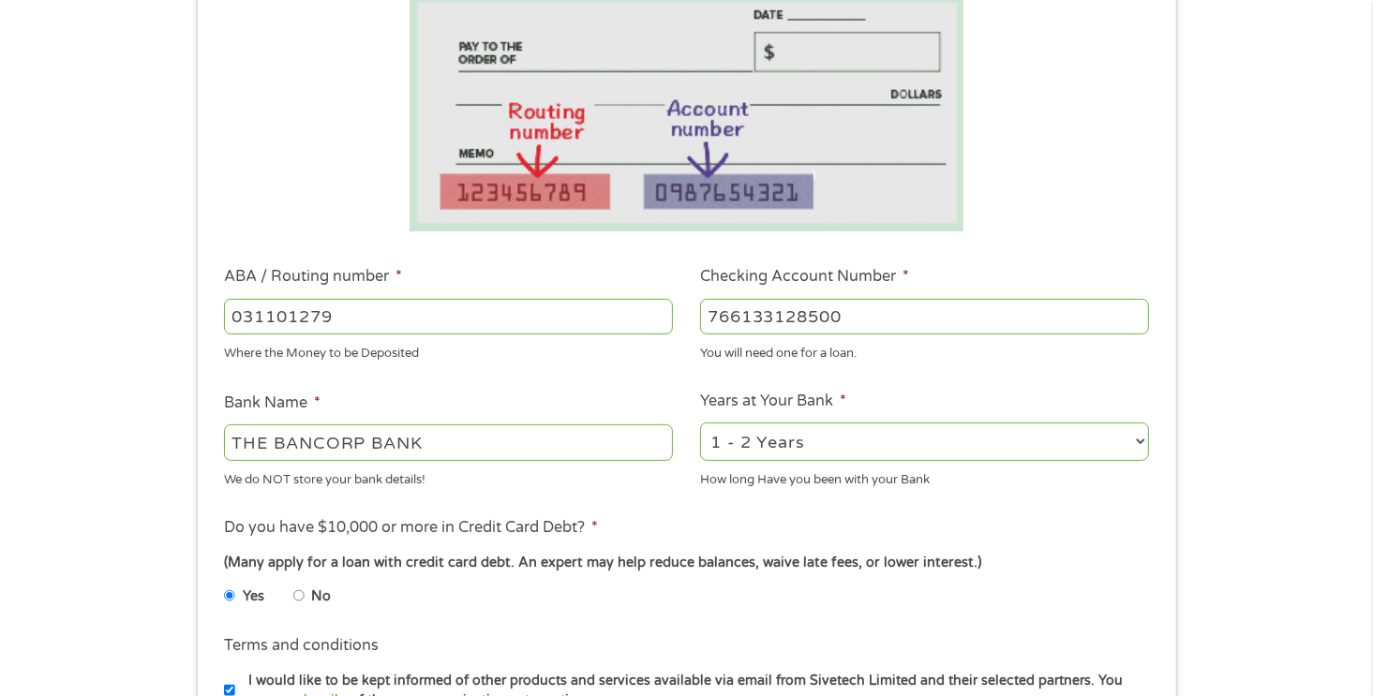
radio input "true"
click at [224, 581] on input "Yes" at bounding box center [229, 596] width 11 height 30
radio input "true"
click at [293, 581] on input "No" at bounding box center [298, 596] width 11 height 30
radio input "true"
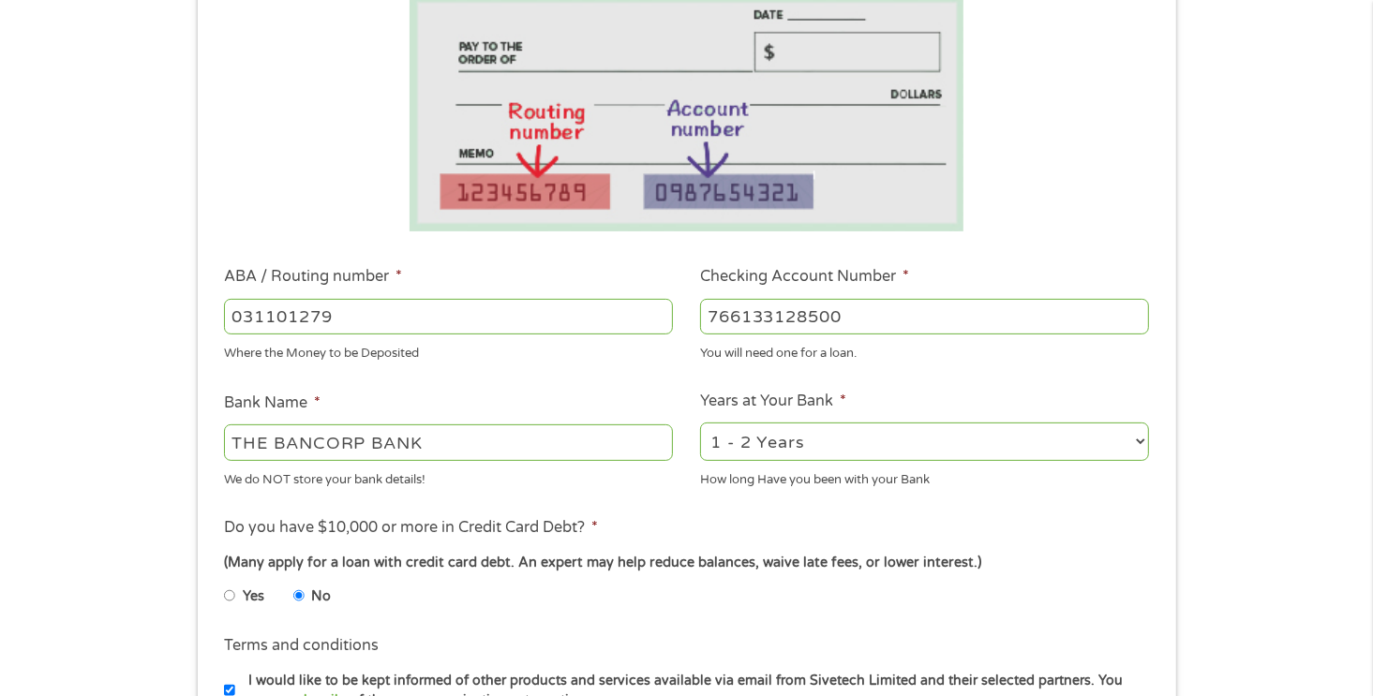
click at [537, 648] on li "Terms and conditions I would like to be kept informed of other products and ser…" at bounding box center [686, 672] width 951 height 76
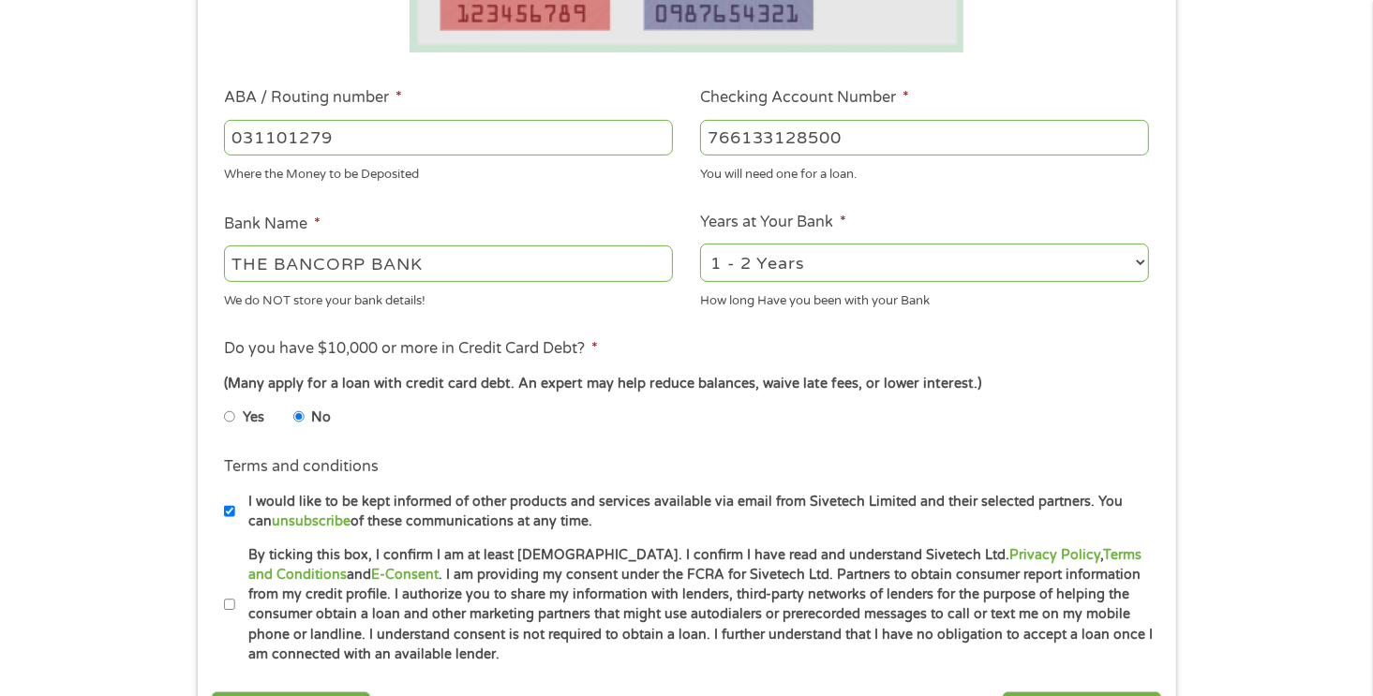
scroll to position [524, 0]
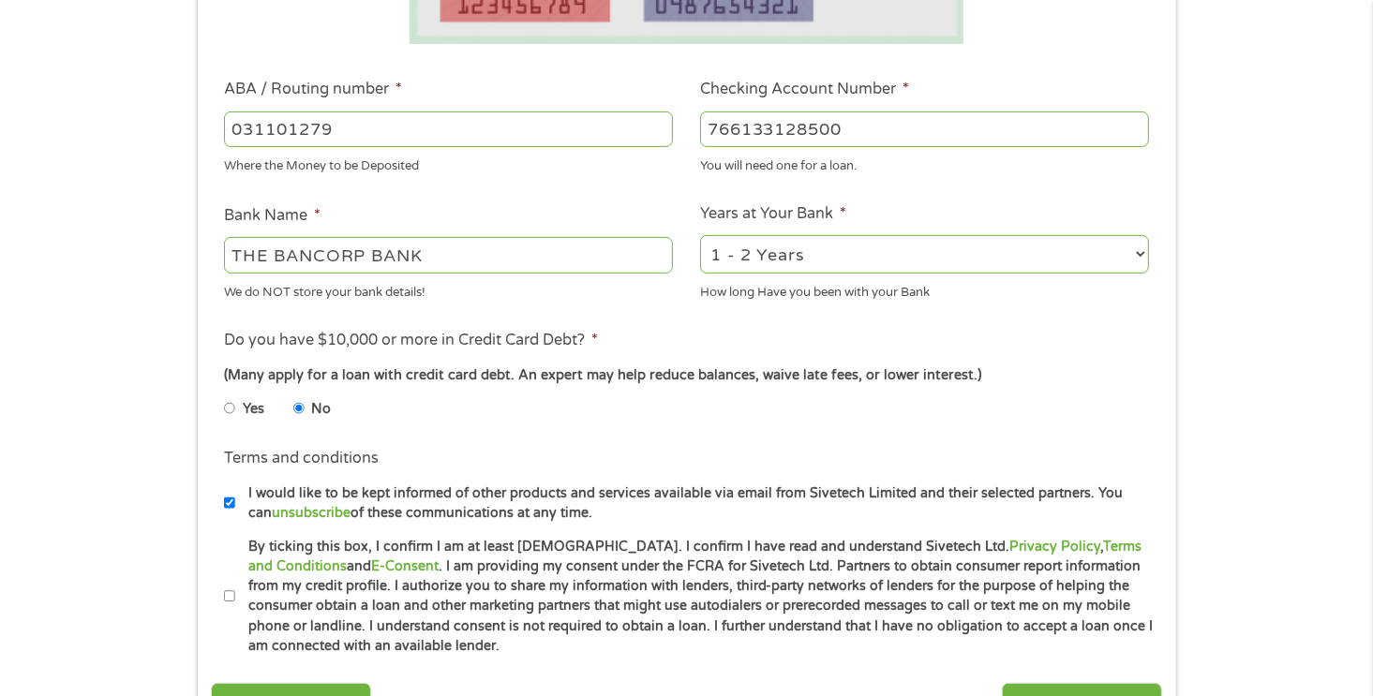
click at [230, 600] on input "By ticking this box, I confirm I am at least [DEMOGRAPHIC_DATA]. I confirm I ha…" at bounding box center [229, 597] width 11 height 30
checkbox input "true"
click at [721, 674] on div "Back Next" at bounding box center [686, 699] width 951 height 59
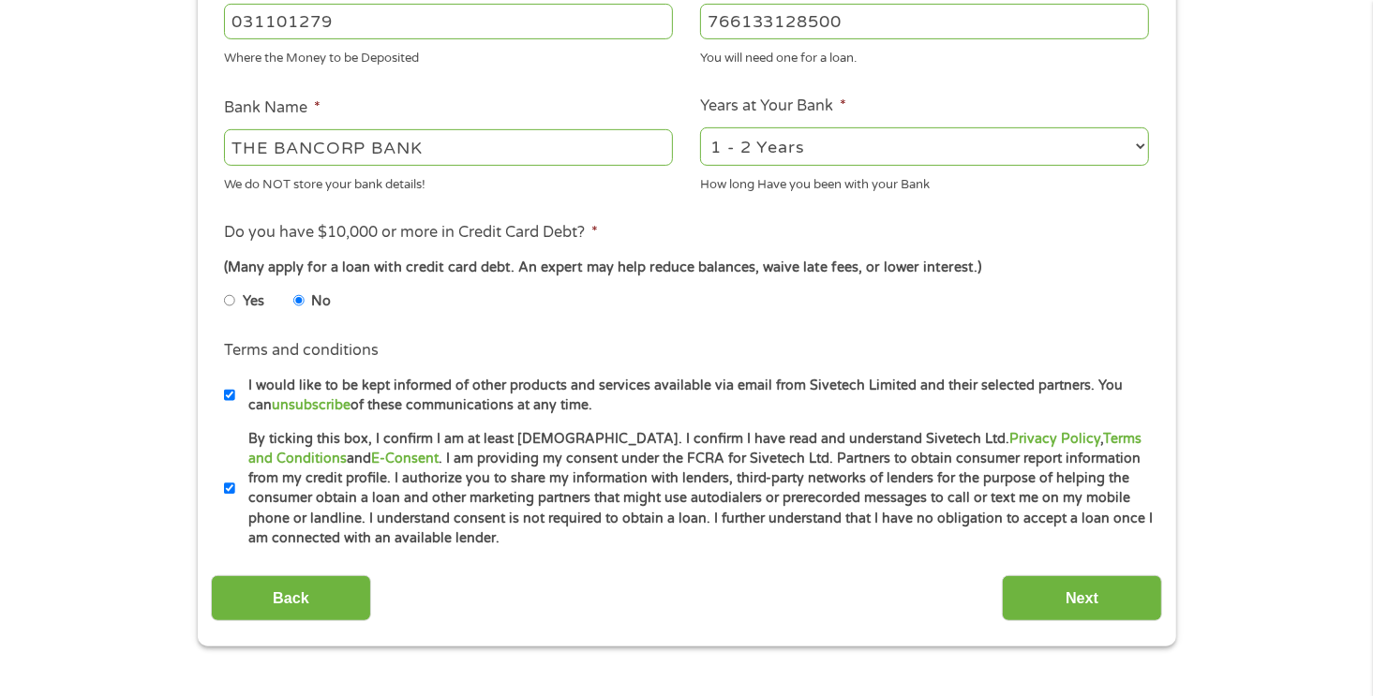
scroll to position [636, 0]
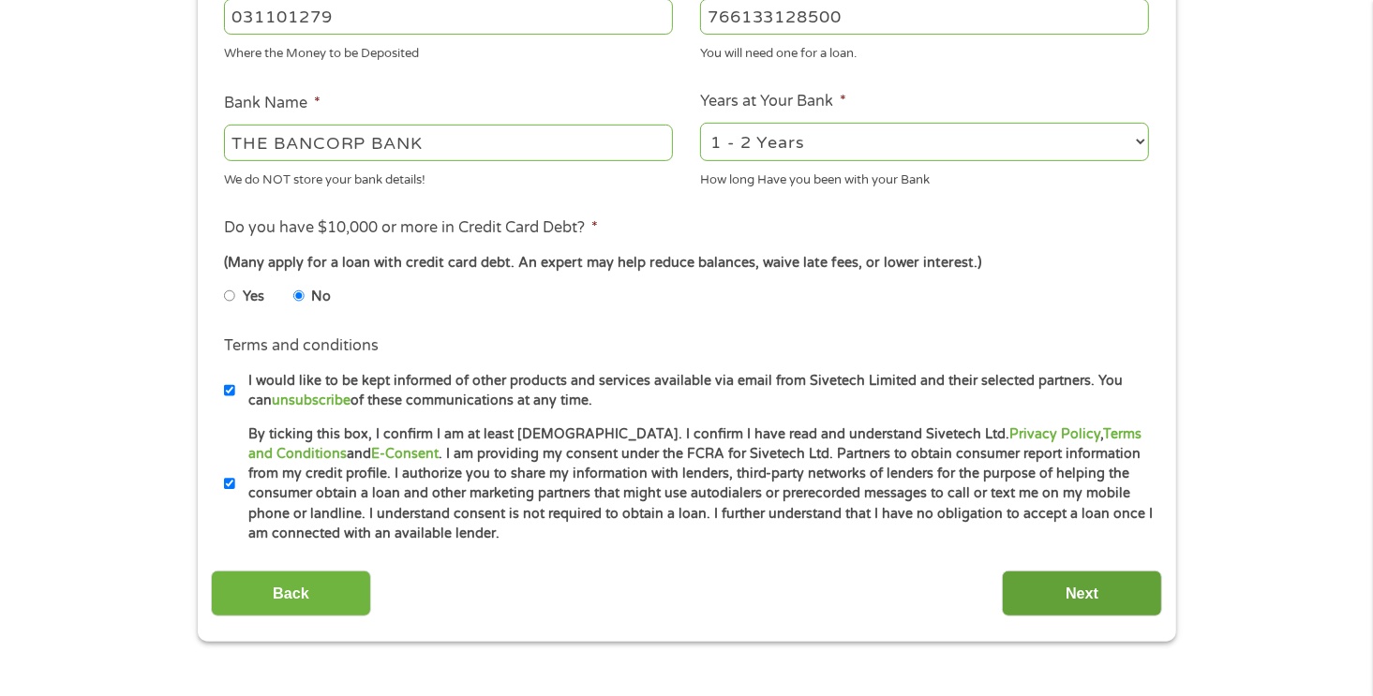
click at [1034, 593] on input "Next" at bounding box center [1082, 594] width 160 height 46
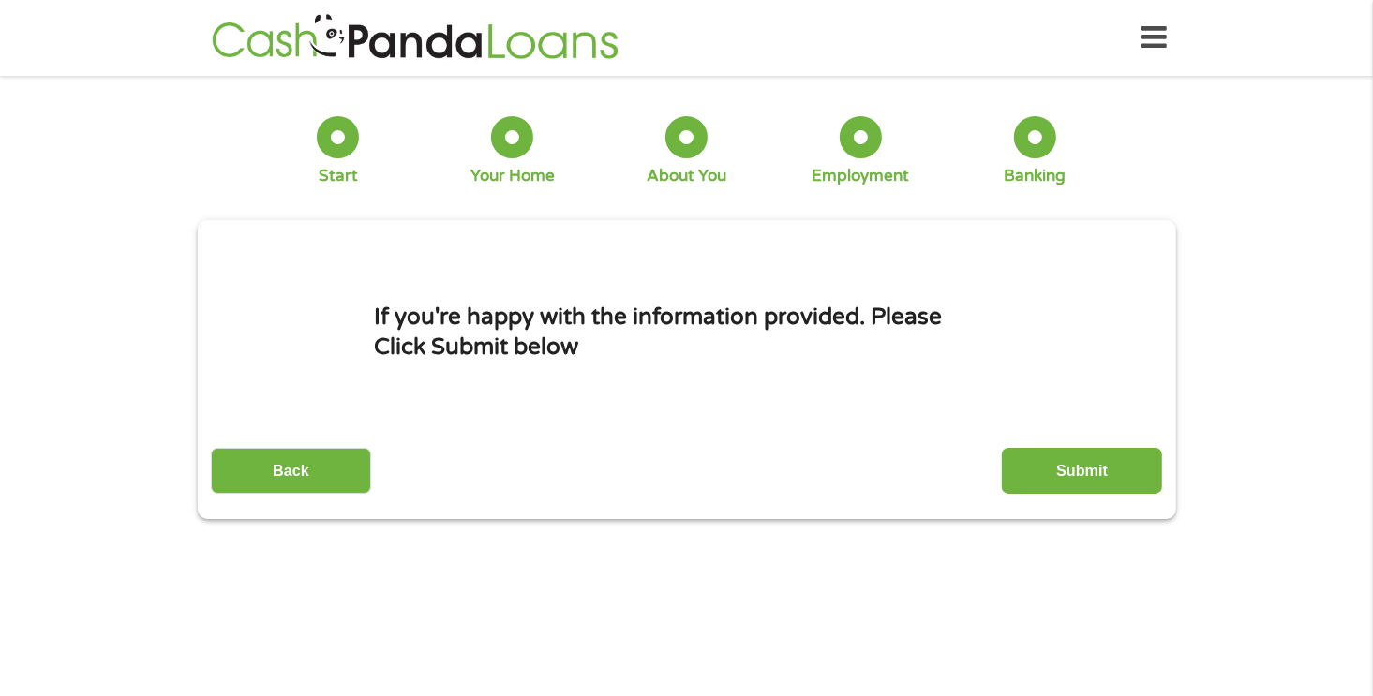
scroll to position [0, 0]
click at [1056, 476] on input "Submit" at bounding box center [1082, 471] width 160 height 46
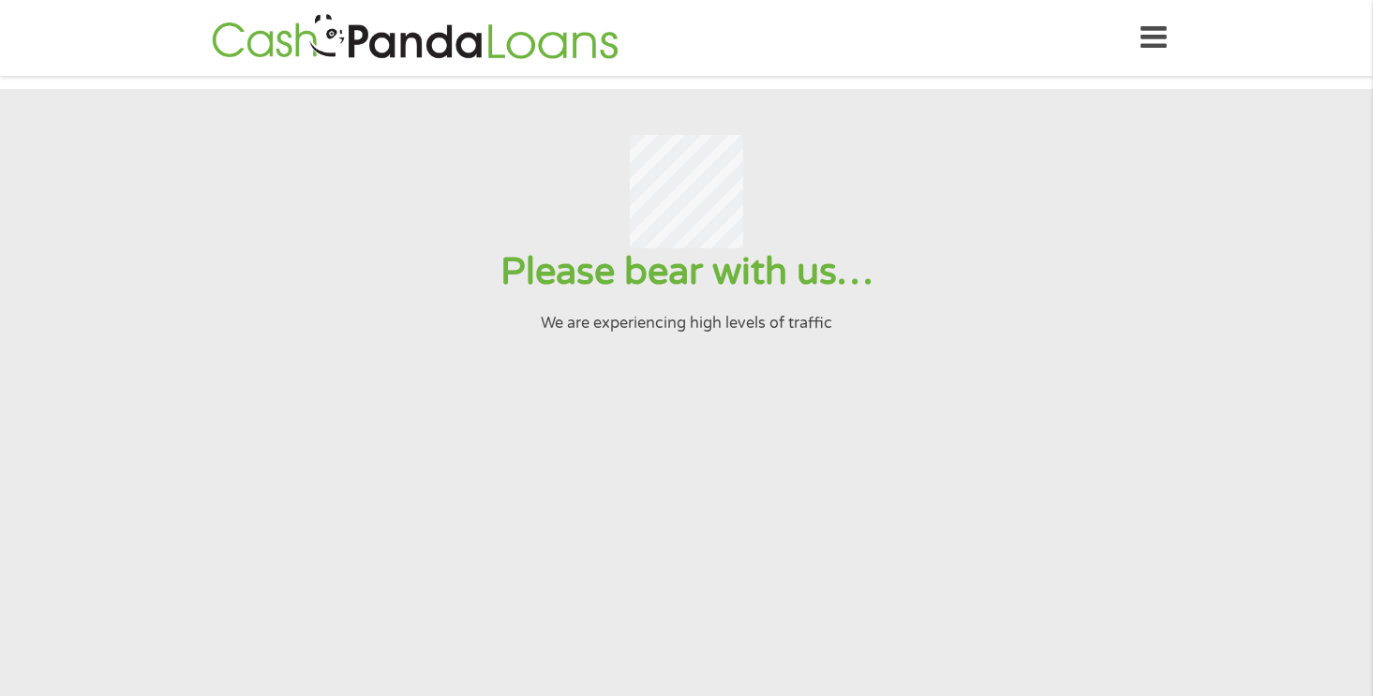
click at [1145, 38] on icon at bounding box center [1154, 38] width 26 height 46
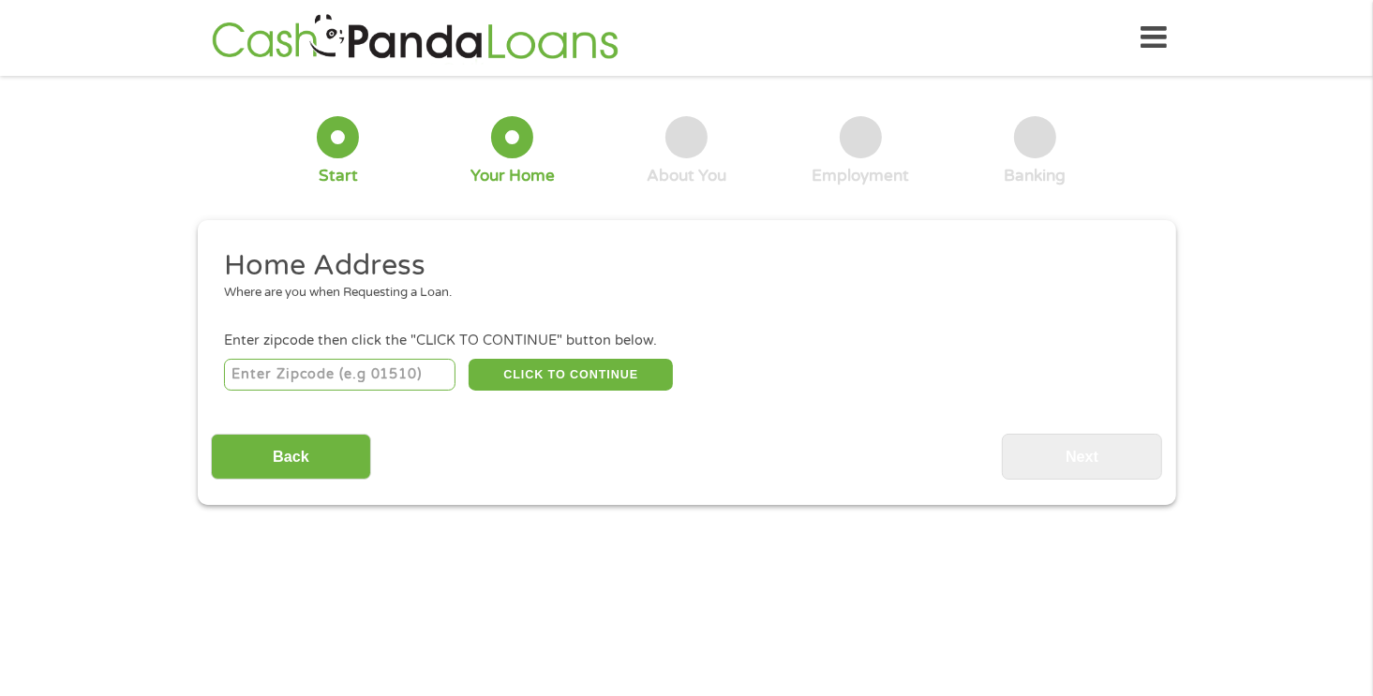
scroll to position [7, 7]
